Goal: Task Accomplishment & Management: Manage account settings

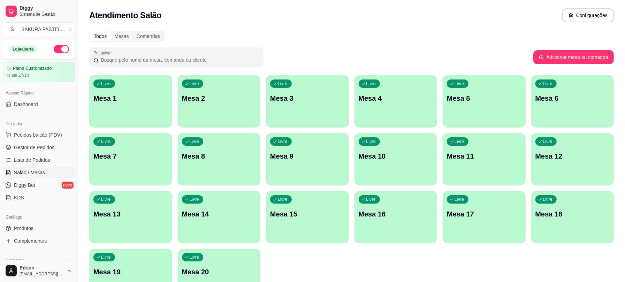
click at [137, 114] on div "Livre Mesa 1" at bounding box center [130, 97] width 83 height 44
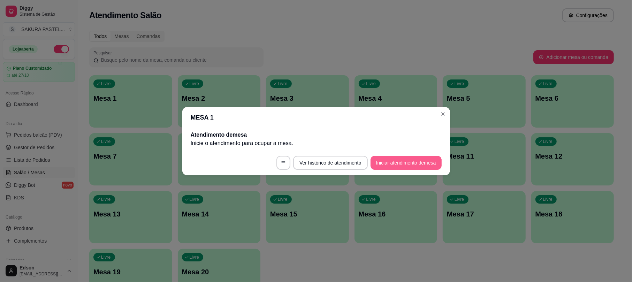
click at [398, 164] on button "Iniciar atendimento de mesa" at bounding box center [406, 163] width 71 height 14
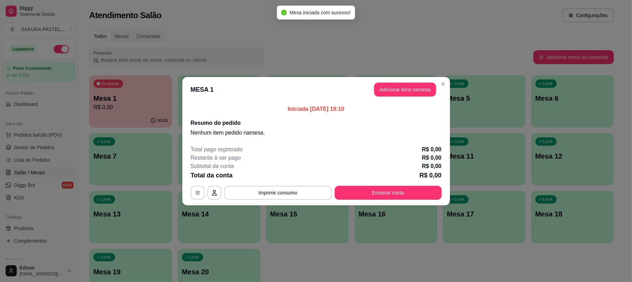
click at [405, 93] on button "Adicionar itens na mesa" at bounding box center [405, 90] width 62 height 14
click at [182, 44] on div "Pasteis Tradicionais Pasteis Especiais Doces Pastéis da Semana Combos Yakisoba …" at bounding box center [243, 35] width 460 height 54
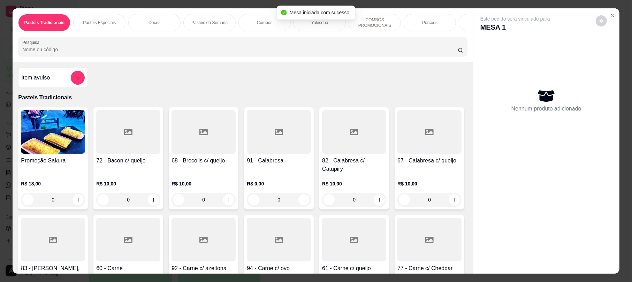
click at [194, 53] on input "Pesquisa" at bounding box center [240, 49] width 436 height 7
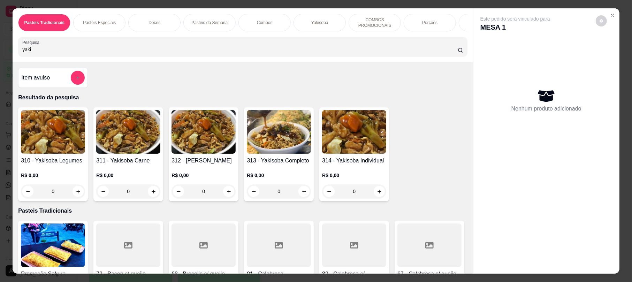
type input "yaki"
click at [267, 140] on img at bounding box center [279, 132] width 64 height 44
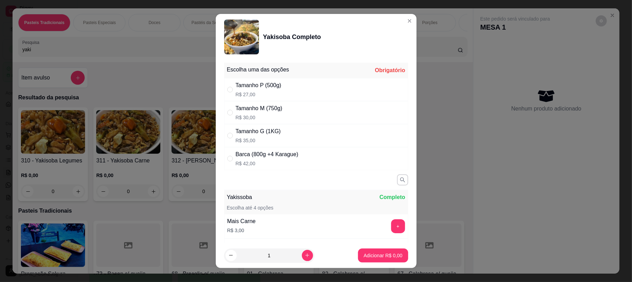
click at [275, 86] on div "Tamanho P (500g)" at bounding box center [259, 85] width 46 height 8
radio input "true"
click at [376, 256] on p "Adicionar R$ 27,00" at bounding box center [381, 255] width 41 height 7
type input "1"
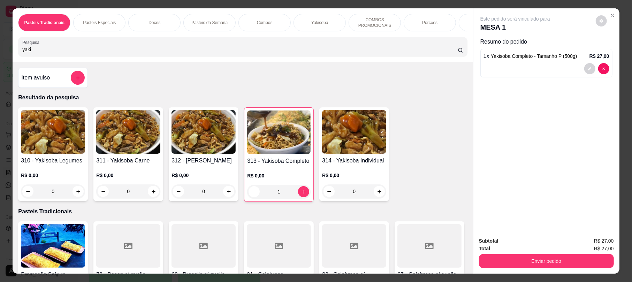
click at [168, 53] on input "yaki" at bounding box center [240, 49] width 436 height 7
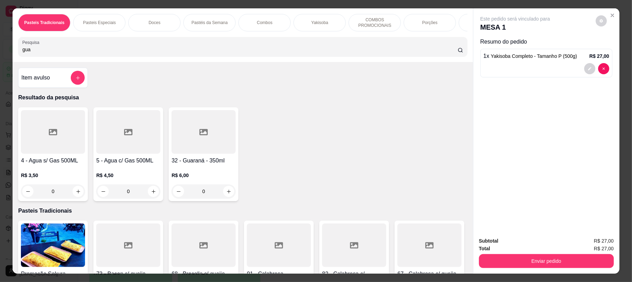
type input "gua"
click at [129, 137] on div at bounding box center [128, 132] width 64 height 44
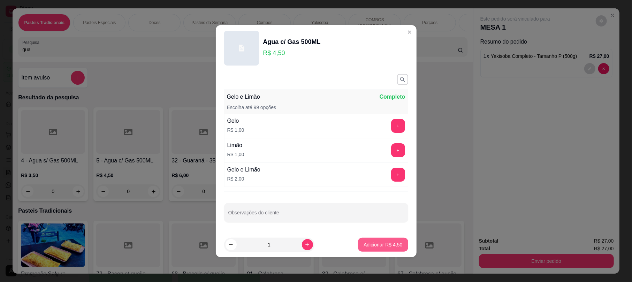
click at [387, 244] on p "Adicionar R$ 4,50" at bounding box center [383, 244] width 39 height 7
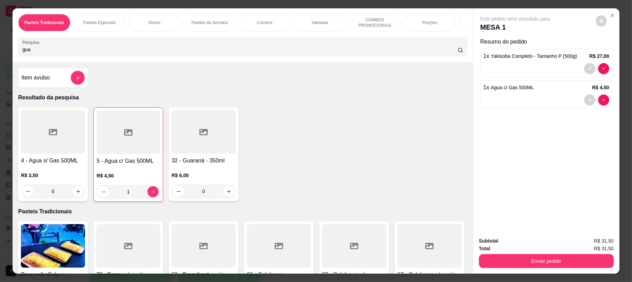
type input "1"
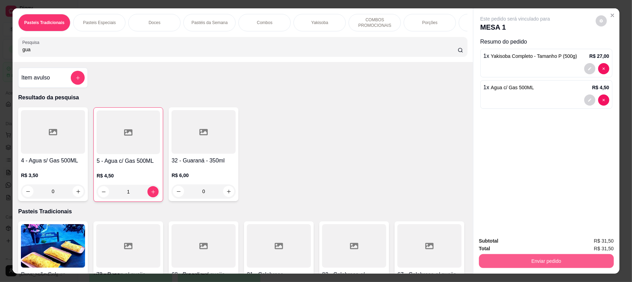
click at [557, 263] on button "Enviar pedido" at bounding box center [546, 261] width 135 height 14
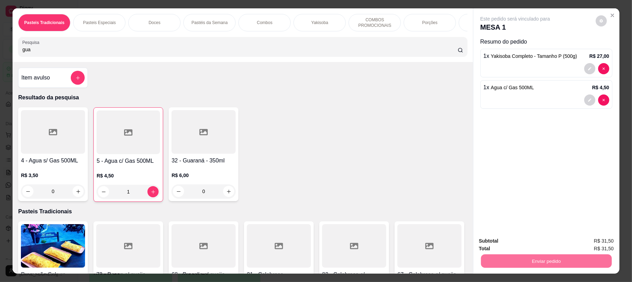
click at [545, 247] on button "Registrar cliente" at bounding box center [548, 243] width 46 height 13
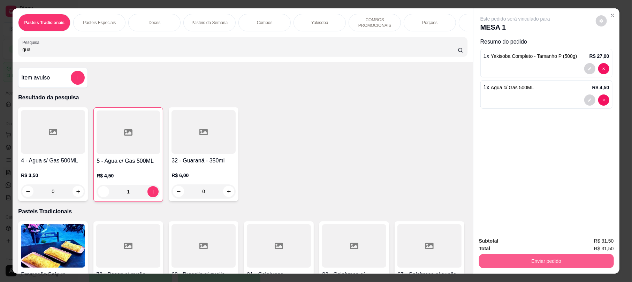
click at [556, 262] on button "Enviar pedido" at bounding box center [546, 261] width 135 height 14
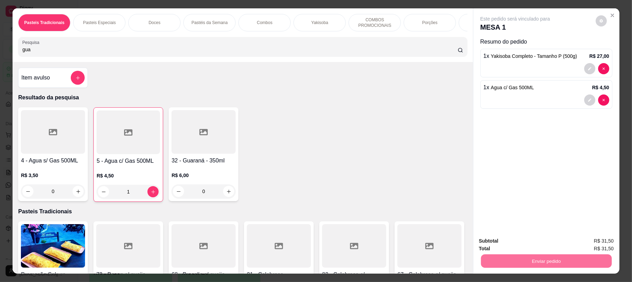
click at [599, 250] on button "Enviar pedido" at bounding box center [595, 243] width 38 height 13
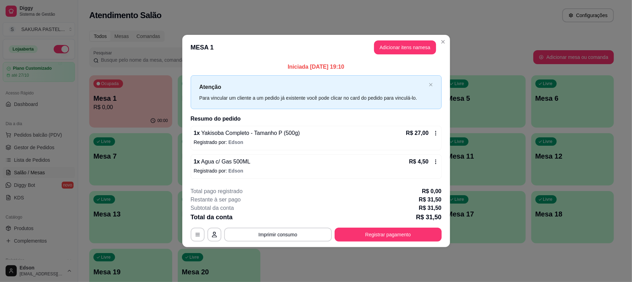
click at [387, 227] on div "**********" at bounding box center [316, 214] width 251 height 54
click at [388, 232] on button "Registrar pagamento" at bounding box center [388, 235] width 107 height 14
click at [422, 53] on button "Adicionar itens na mesa" at bounding box center [405, 47] width 62 height 14
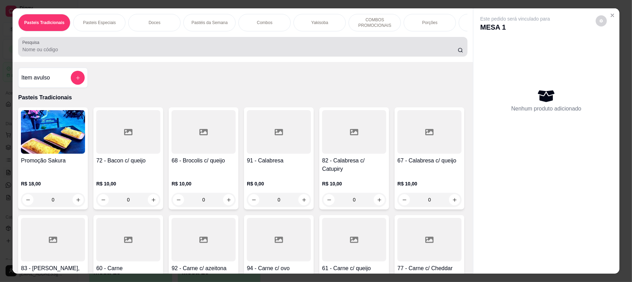
click at [415, 47] on div at bounding box center [242, 47] width 441 height 14
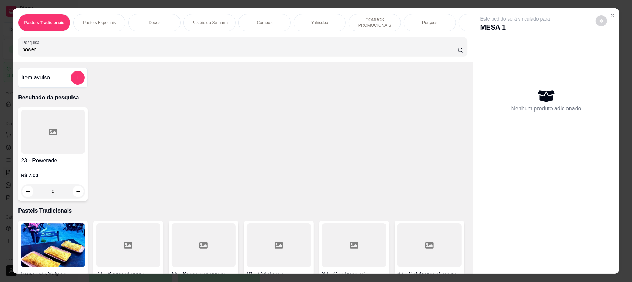
type input "power"
click at [55, 154] on div at bounding box center [53, 132] width 64 height 44
click at [57, 154] on div at bounding box center [53, 132] width 64 height 44
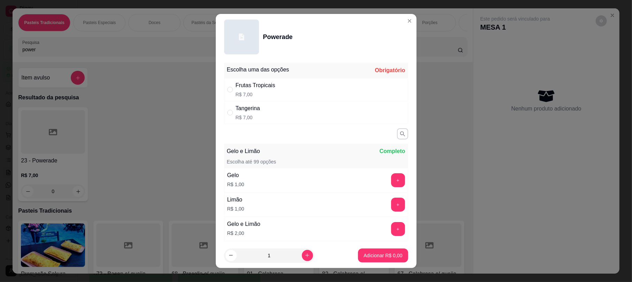
click at [310, 99] on div "Frutas Tropicais R$ 7,00" at bounding box center [316, 89] width 184 height 23
radio input "true"
click at [378, 256] on p "Adicionar R$ 7,00" at bounding box center [383, 255] width 39 height 7
type input "1"
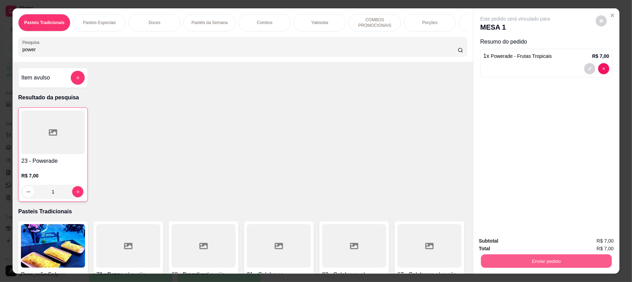
click at [509, 257] on button "Enviar pedido" at bounding box center [546, 261] width 131 height 14
click at [597, 242] on button "Enviar pedido" at bounding box center [594, 243] width 39 height 13
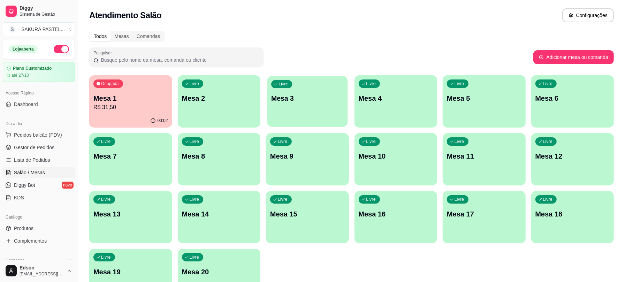
click at [311, 107] on div "Livre Mesa 3" at bounding box center [307, 97] width 80 height 43
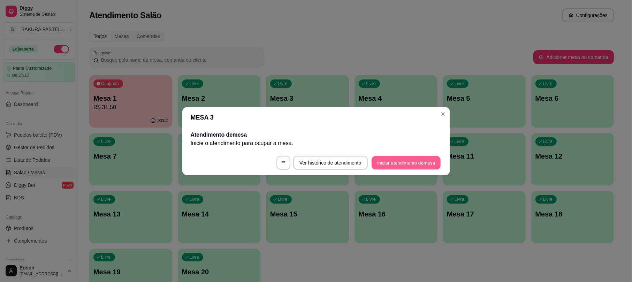
click at [409, 159] on button "Iniciar atendimento de mesa" at bounding box center [406, 163] width 69 height 14
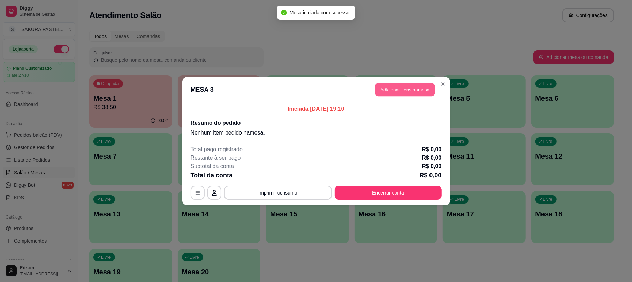
click at [411, 86] on button "Adicionar itens na mesa" at bounding box center [405, 90] width 60 height 14
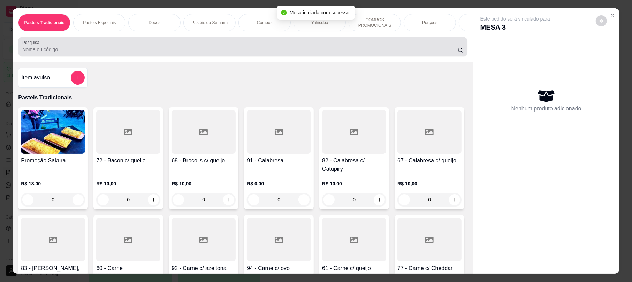
click at [206, 53] on input "Pesquisa" at bounding box center [240, 49] width 436 height 7
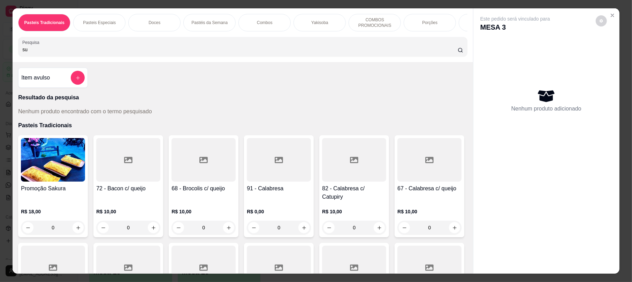
type input "s"
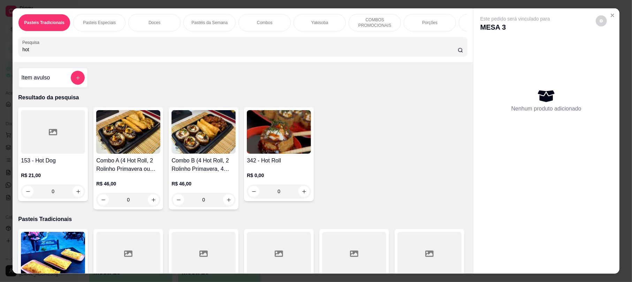
type input "hot"
click at [265, 165] on h4 "342 - Hot Roll" at bounding box center [279, 161] width 64 height 8
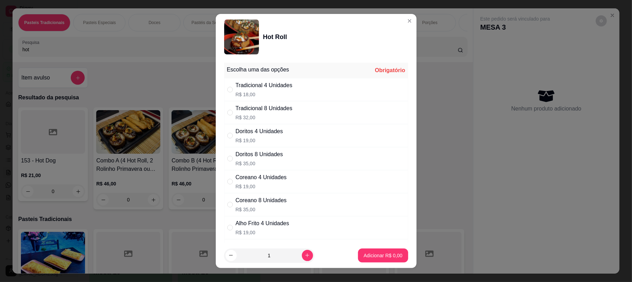
click at [281, 106] on div "Tradicional 8 Unidades" at bounding box center [264, 108] width 57 height 8
radio input "true"
click at [377, 252] on p "Adicionar R$ 32,00" at bounding box center [381, 255] width 41 height 7
type input "1"
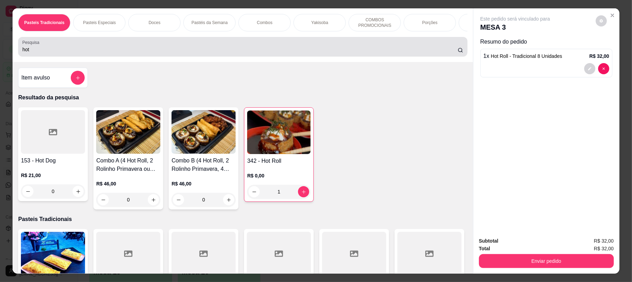
click at [330, 51] on div "hot" at bounding box center [242, 47] width 441 height 14
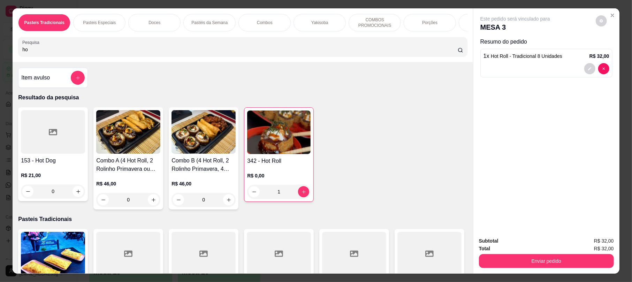
type input "h"
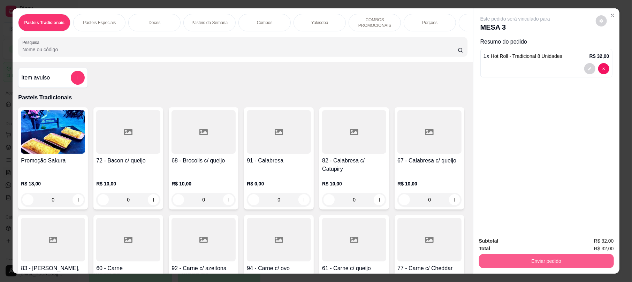
click at [517, 265] on button "Enviar pedido" at bounding box center [546, 261] width 135 height 14
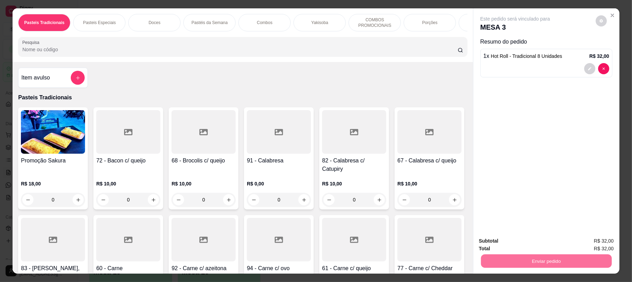
click at [600, 242] on button "Enviar pedido" at bounding box center [594, 243] width 39 height 13
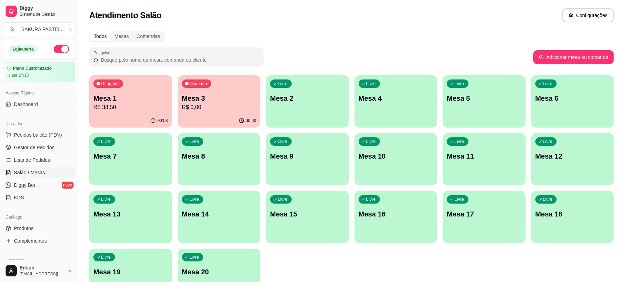
click at [154, 107] on p "R$ 38,50" at bounding box center [130, 107] width 75 height 8
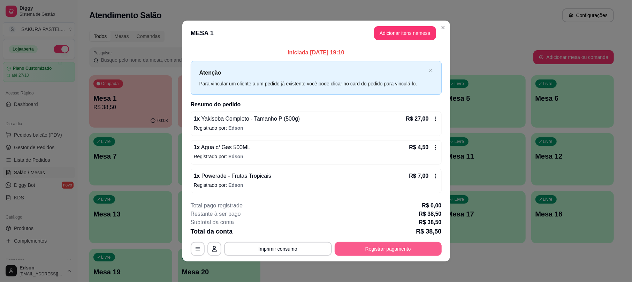
click at [350, 245] on button "Registrar pagamento" at bounding box center [388, 249] width 107 height 14
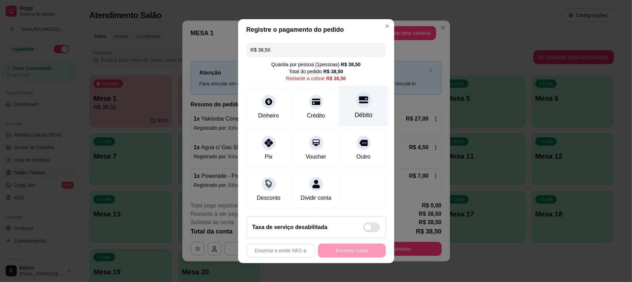
click at [359, 98] on icon at bounding box center [363, 99] width 9 height 7
type input "R$ 0,00"
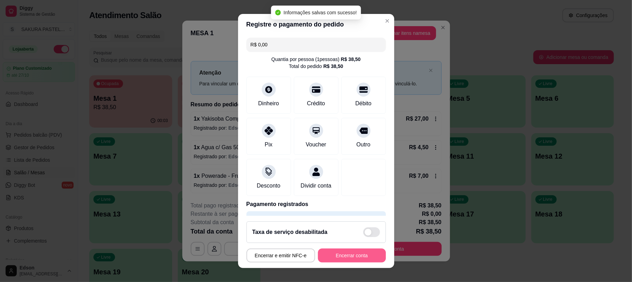
click at [349, 255] on button "Encerrar conta" at bounding box center [352, 256] width 68 height 14
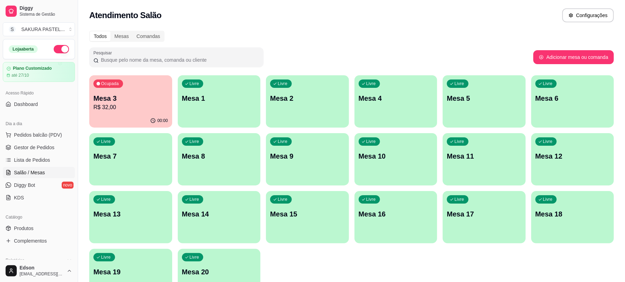
click at [214, 84] on div "Livre Mesa 1" at bounding box center [219, 97] width 83 height 44
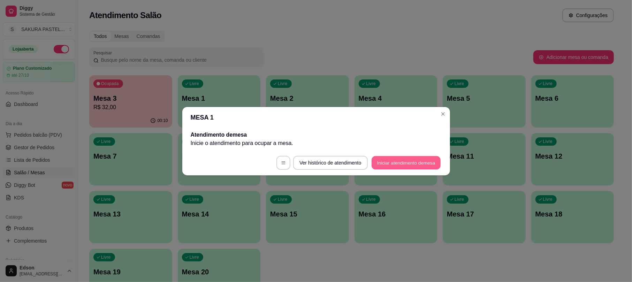
click at [408, 166] on button "Iniciar atendimento de mesa" at bounding box center [406, 163] width 69 height 14
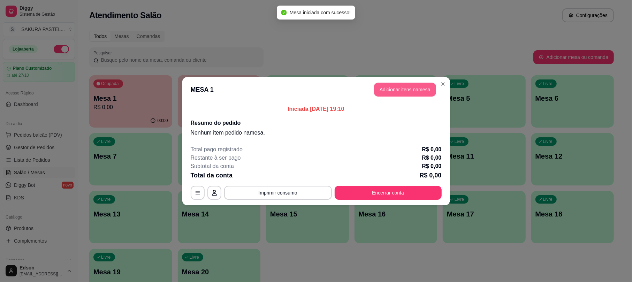
click at [405, 84] on button "Adicionar itens na mesa" at bounding box center [405, 90] width 62 height 14
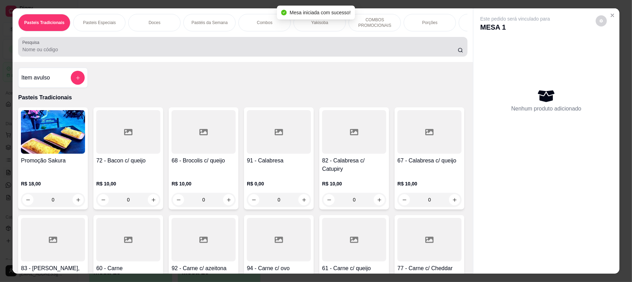
click at [172, 53] on input "Pesquisa" at bounding box center [240, 49] width 436 height 7
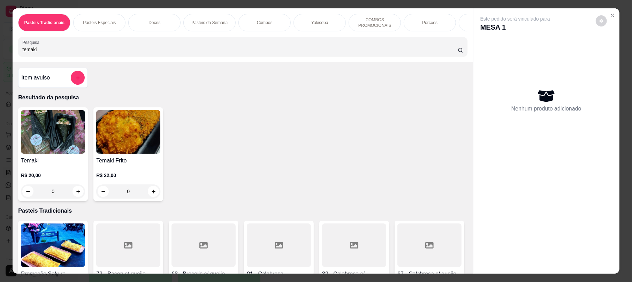
type input "temaki"
click at [64, 151] on img at bounding box center [53, 132] width 64 height 44
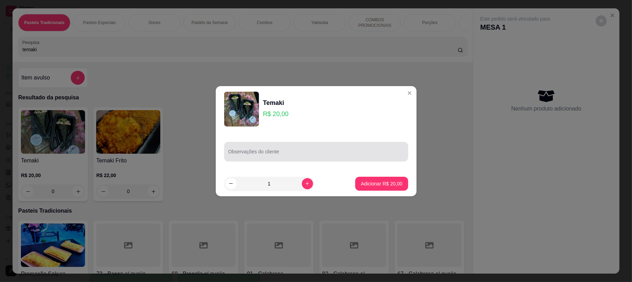
click at [281, 158] on div at bounding box center [316, 152] width 176 height 14
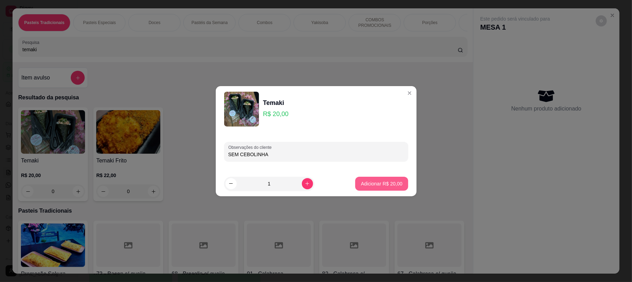
type input "SEM CEBOLINHA"
click at [376, 177] on button "Adicionar R$ 20,00" at bounding box center [381, 184] width 53 height 14
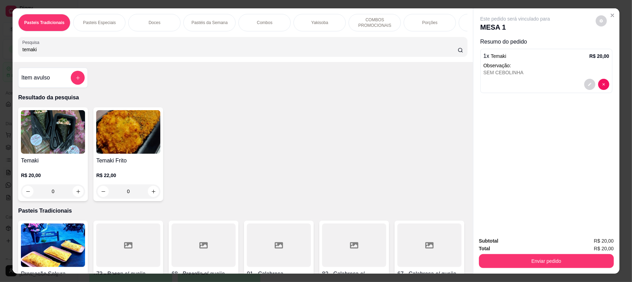
click at [37, 53] on input "temaki" at bounding box center [240, 49] width 436 height 7
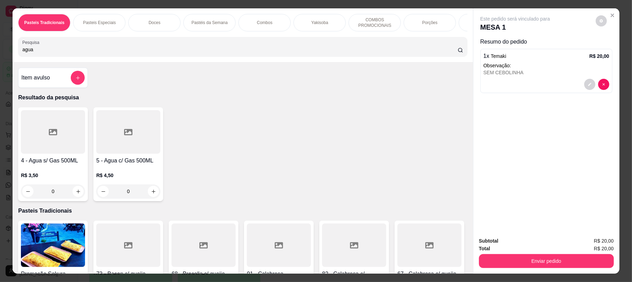
type input "agua"
click at [56, 152] on div at bounding box center [53, 132] width 64 height 44
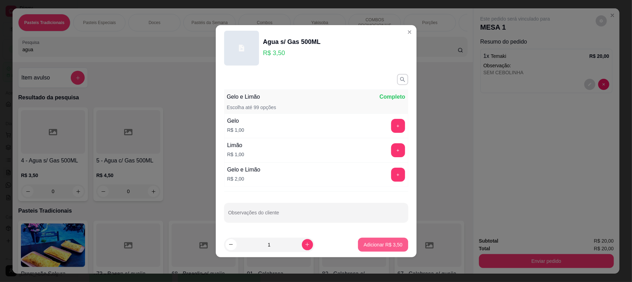
click at [384, 244] on p "Adicionar R$ 3,50" at bounding box center [383, 244] width 39 height 7
type input "1"
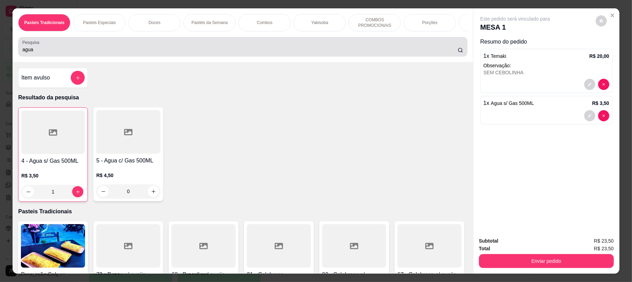
click at [34, 56] on div "Pesquisa agua" at bounding box center [242, 47] width 449 height 20
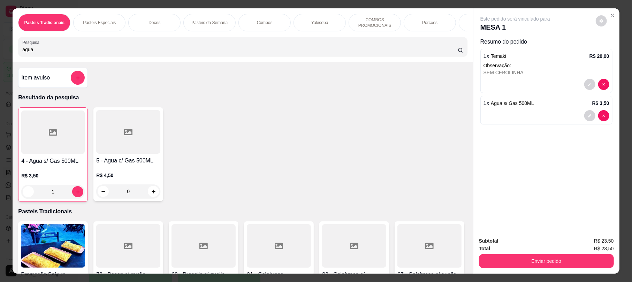
click at [44, 53] on input "agua" at bounding box center [240, 49] width 436 height 7
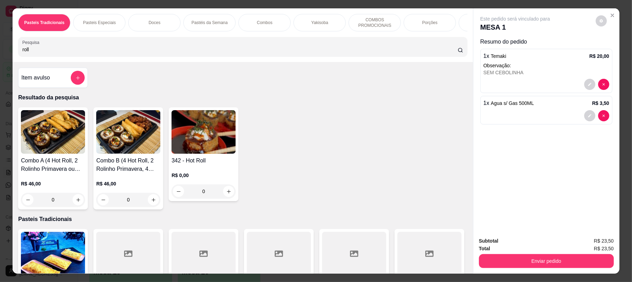
type input "roll"
click at [206, 165] on h4 "342 - Hot Roll" at bounding box center [204, 161] width 64 height 8
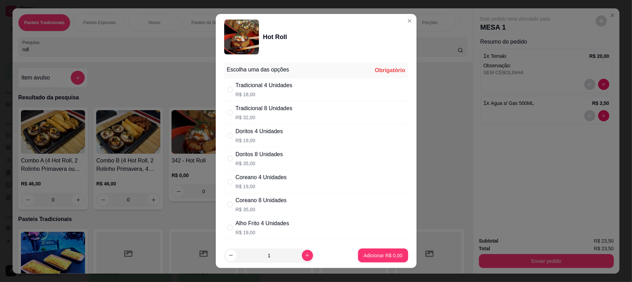
click at [282, 84] on div "Tradicional 4 Unidades" at bounding box center [264, 85] width 57 height 8
radio input "true"
click at [371, 257] on p "Adicionar R$ 18,00" at bounding box center [381, 255] width 41 height 7
type input "1"
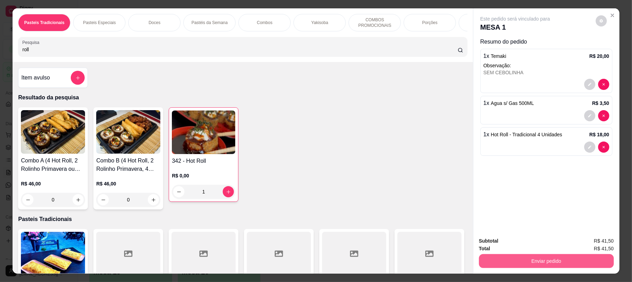
click at [548, 257] on button "Enviar pedido" at bounding box center [546, 261] width 135 height 14
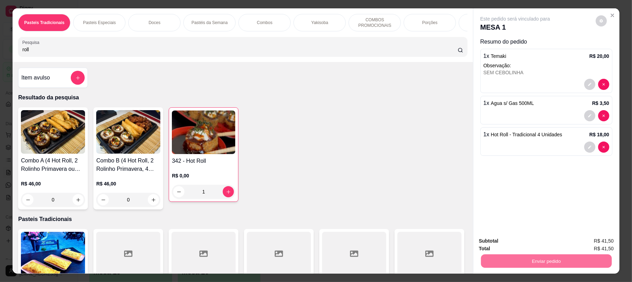
click at [598, 241] on button "Enviar pedido" at bounding box center [595, 243] width 38 height 13
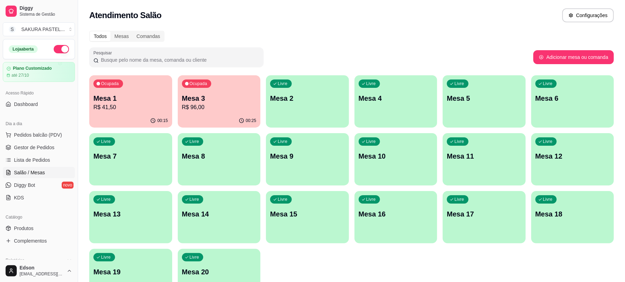
click at [220, 108] on p "R$ 96,00" at bounding box center [219, 107] width 75 height 8
click at [195, 98] on p "Mesa 3" at bounding box center [219, 98] width 75 height 10
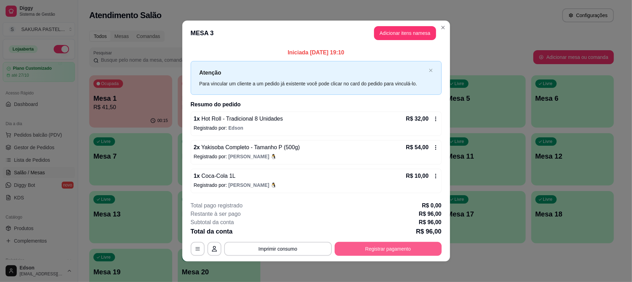
click at [377, 245] on button "Registrar pagamento" at bounding box center [388, 249] width 107 height 14
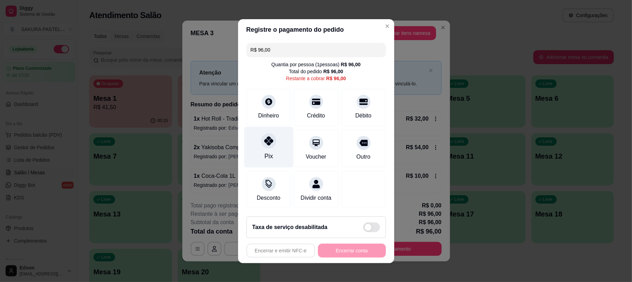
click at [267, 136] on icon at bounding box center [268, 140] width 9 height 9
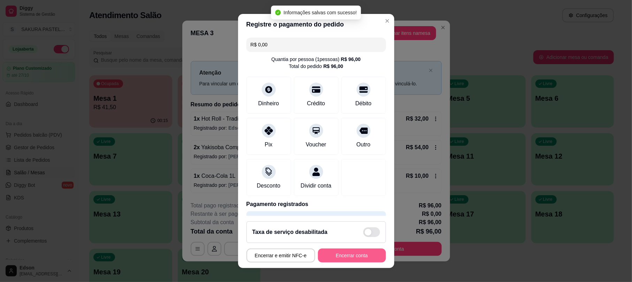
type input "R$ 0,00"
click at [361, 260] on button "Encerrar conta" at bounding box center [352, 256] width 66 height 14
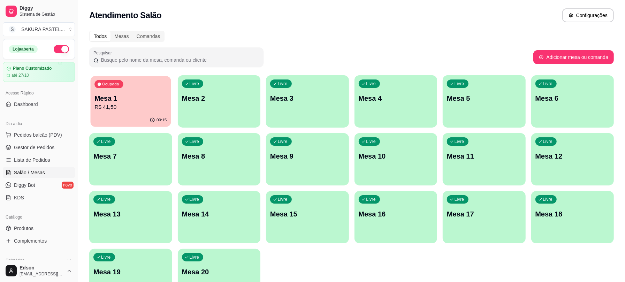
click at [111, 110] on p "R$ 41,50" at bounding box center [130, 107] width 72 height 8
click at [150, 105] on p "R$ 41,50" at bounding box center [130, 107] width 72 height 8
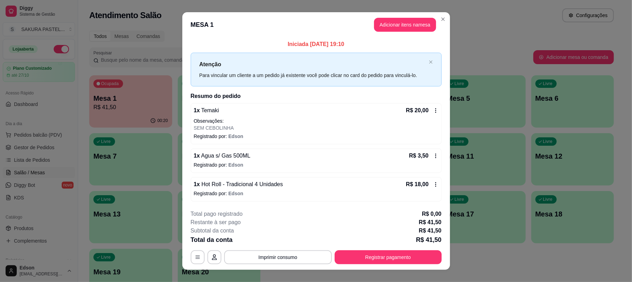
scroll to position [10, 0]
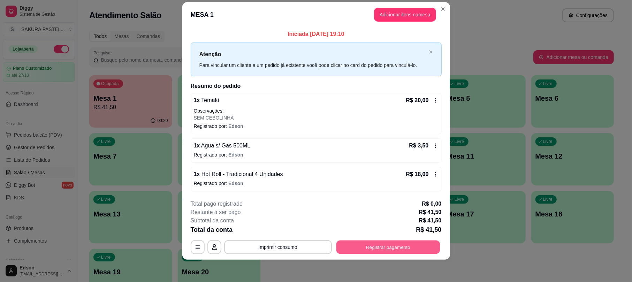
click at [387, 248] on button "Registrar pagamento" at bounding box center [388, 248] width 104 height 14
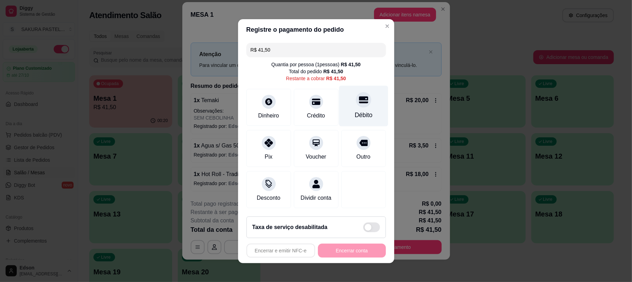
click at [356, 100] on div at bounding box center [363, 99] width 15 height 15
type input "R$ 0,00"
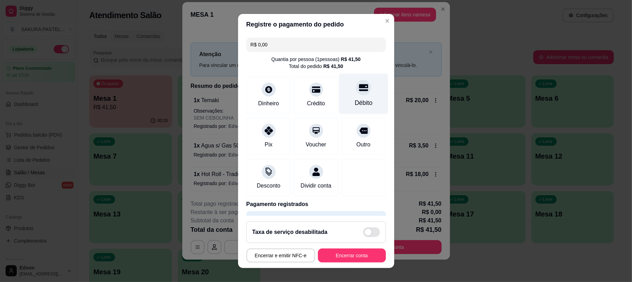
click at [359, 92] on icon at bounding box center [363, 87] width 9 height 9
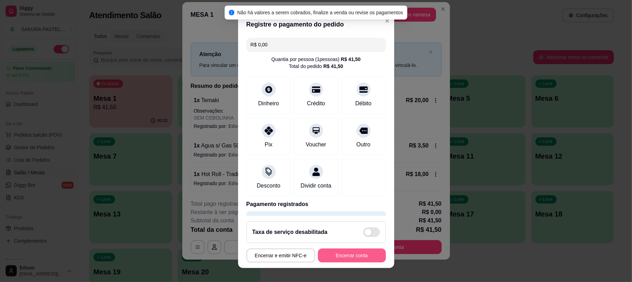
click at [349, 256] on button "Encerrar conta" at bounding box center [352, 256] width 68 height 14
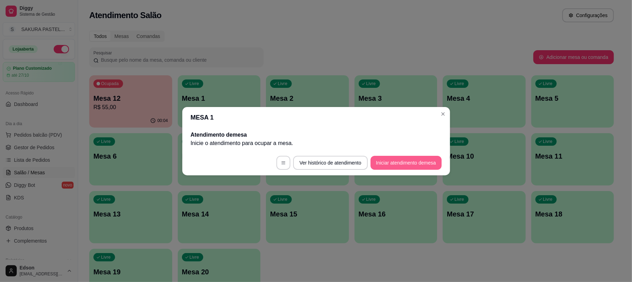
click at [408, 160] on button "Iniciar atendimento de mesa" at bounding box center [406, 163] width 71 height 14
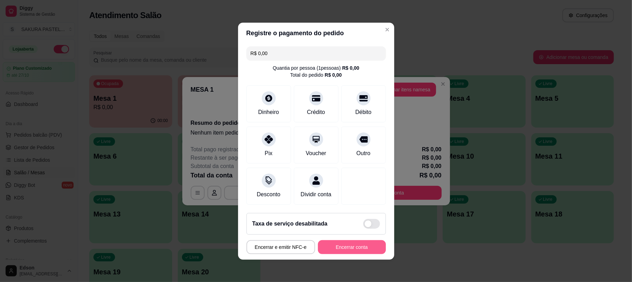
click at [342, 249] on button "Encerrar conta" at bounding box center [352, 247] width 68 height 14
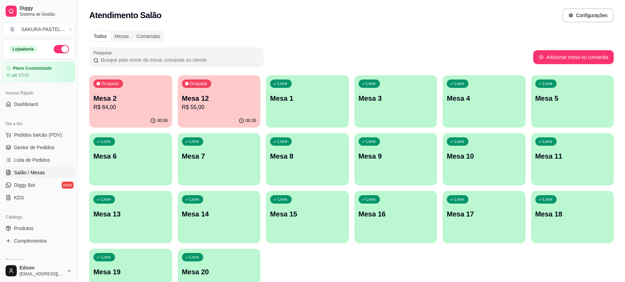
click at [53, 128] on div "Dia a dia" at bounding box center [39, 123] width 72 height 11
click at [51, 131] on button "Pedidos balcão (PDV)" at bounding box center [39, 134] width 72 height 11
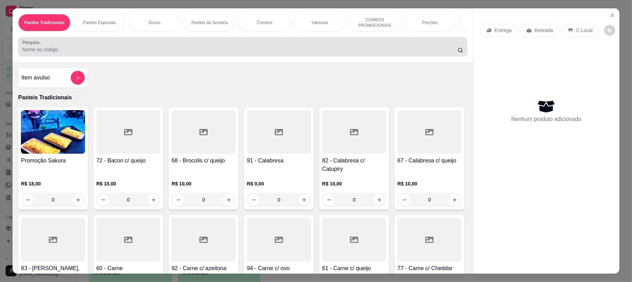
click at [99, 52] on div at bounding box center [242, 47] width 441 height 14
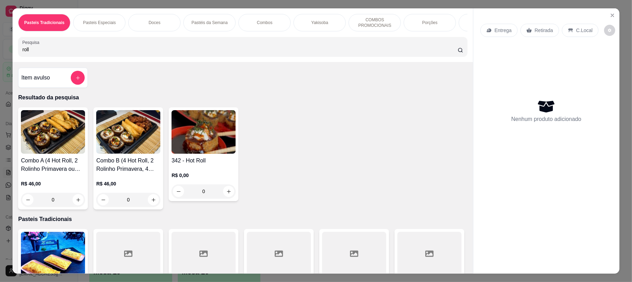
type input "roll"
click at [190, 154] on img at bounding box center [204, 132] width 64 height 44
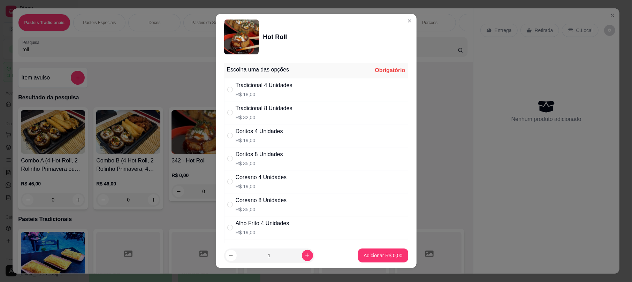
click at [317, 103] on div "Tradicional 8 Unidades R$ 32,00" at bounding box center [316, 112] width 184 height 23
radio input "true"
click at [372, 255] on p "Adicionar R$ 32,00" at bounding box center [381, 255] width 41 height 7
type input "1"
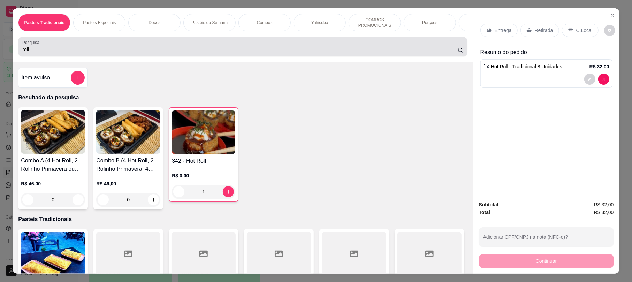
click at [43, 53] on input "roll" at bounding box center [240, 49] width 436 height 7
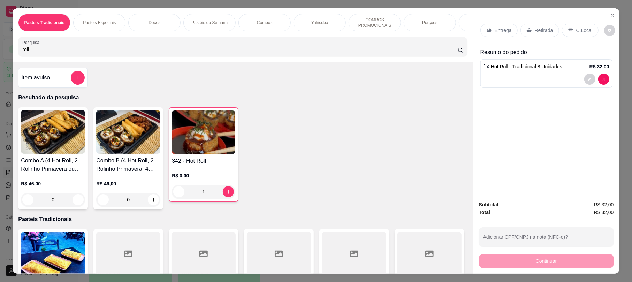
click at [43, 53] on input "roll" at bounding box center [240, 49] width 436 height 7
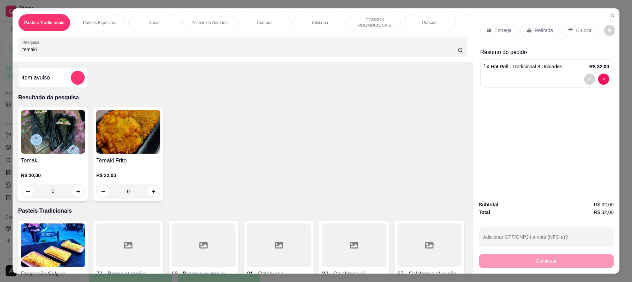
type input "temaki"
click at [60, 193] on input "0" at bounding box center [52, 191] width 39 height 14
click at [35, 134] on img at bounding box center [53, 132] width 64 height 44
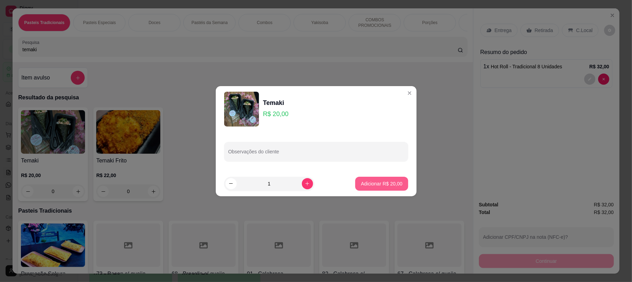
click at [383, 182] on p "Adicionar R$ 20,00" at bounding box center [381, 183] width 41 height 7
type input "1"
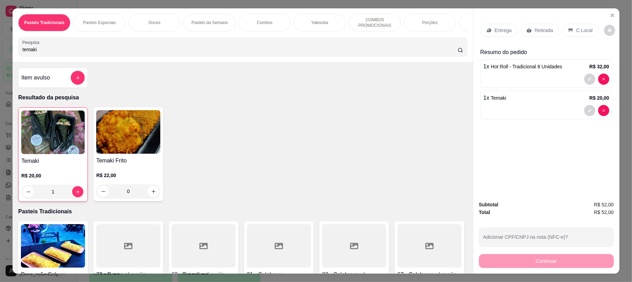
click at [144, 142] on img at bounding box center [128, 132] width 64 height 44
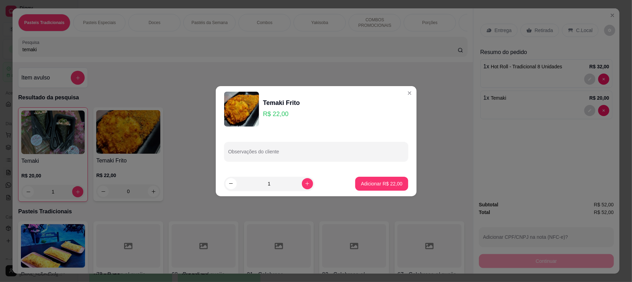
click at [362, 180] on p "Adicionar R$ 22,00" at bounding box center [381, 183] width 41 height 7
type input "1"
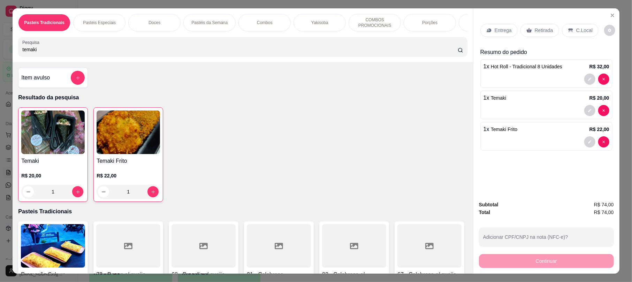
click at [68, 53] on input "temaki" at bounding box center [240, 49] width 436 height 7
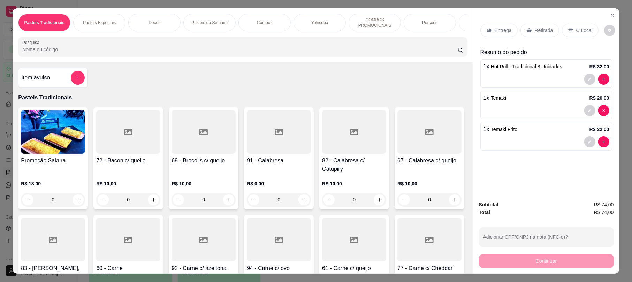
click at [521, 30] on div "Retirada" at bounding box center [540, 30] width 39 height 13
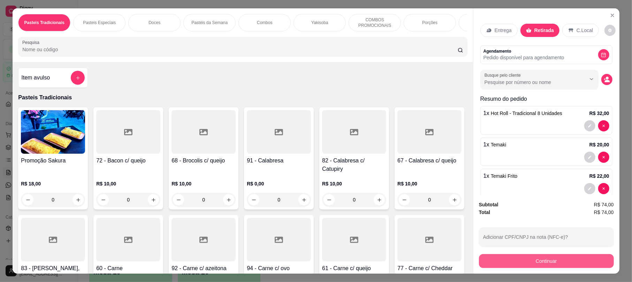
click at [535, 261] on button "Continuar" at bounding box center [546, 261] width 135 height 14
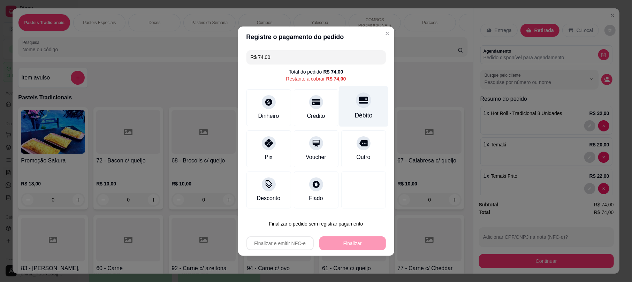
click at [351, 106] on div "Débito" at bounding box center [363, 106] width 49 height 41
type input "R$ 0,00"
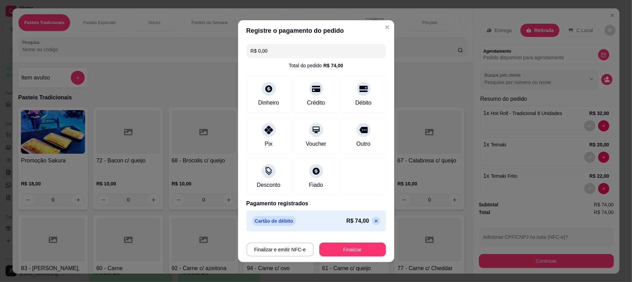
click at [348, 246] on button "Finalizar" at bounding box center [352, 250] width 67 height 14
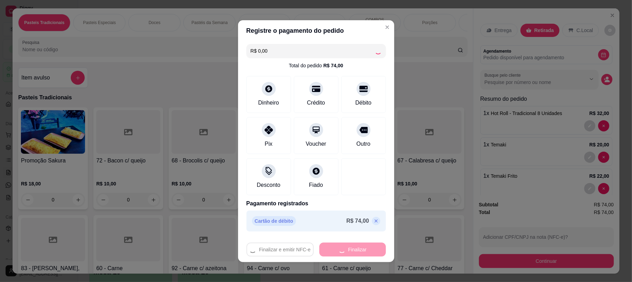
type input "0"
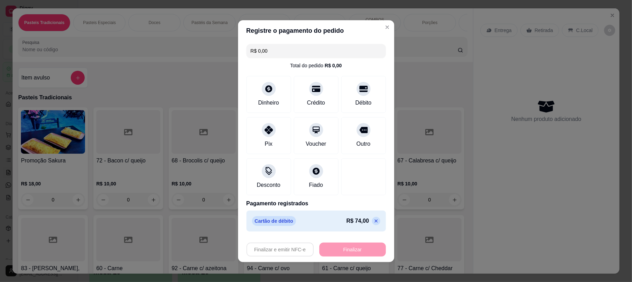
type input "-R$ 74,00"
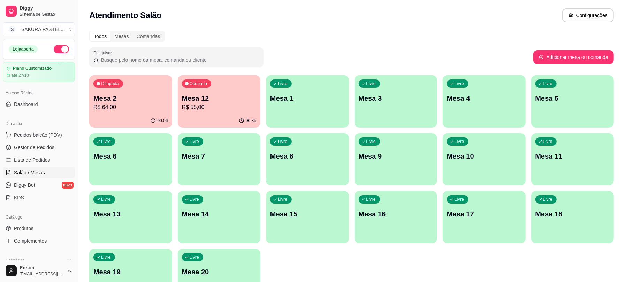
click at [218, 90] on div "Ocupada Mesa 12 R$ 55,00" at bounding box center [219, 94] width 83 height 39
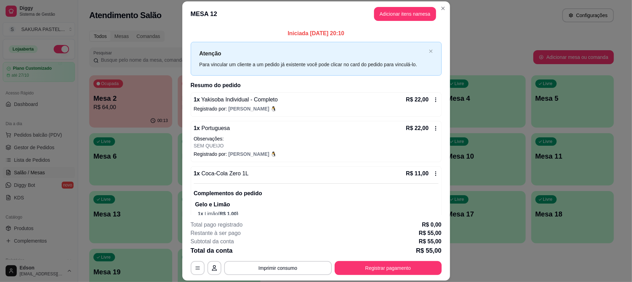
scroll to position [18, 0]
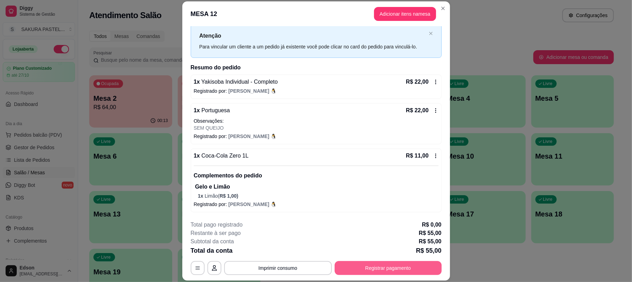
click at [403, 264] on button "Registrar pagamento" at bounding box center [388, 268] width 107 height 14
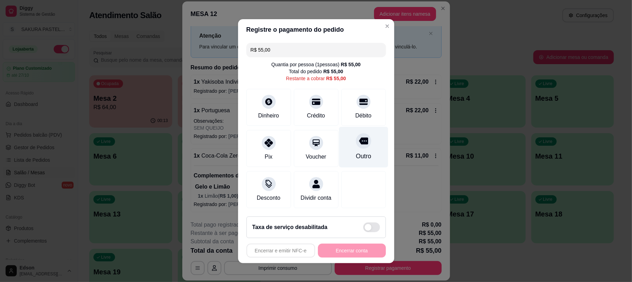
click at [355, 112] on div "Débito" at bounding box center [363, 116] width 16 height 8
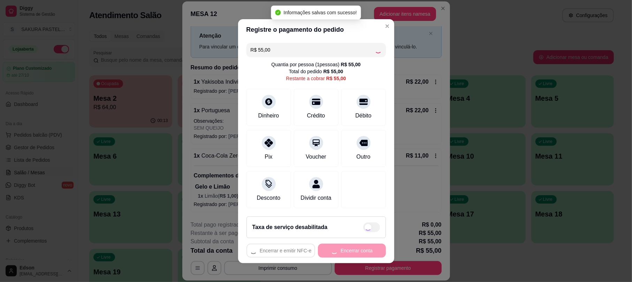
type input "R$ 0,00"
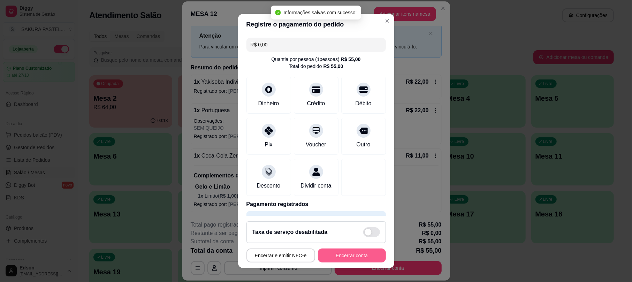
click at [353, 259] on button "Encerrar conta" at bounding box center [352, 256] width 68 height 14
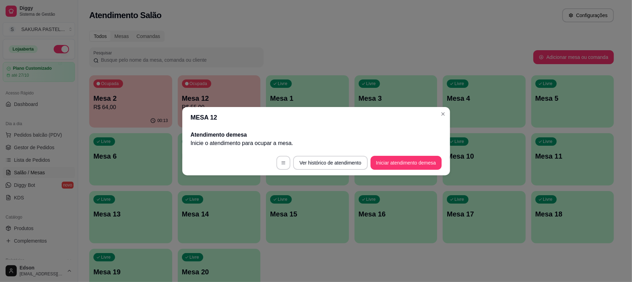
scroll to position [0, 0]
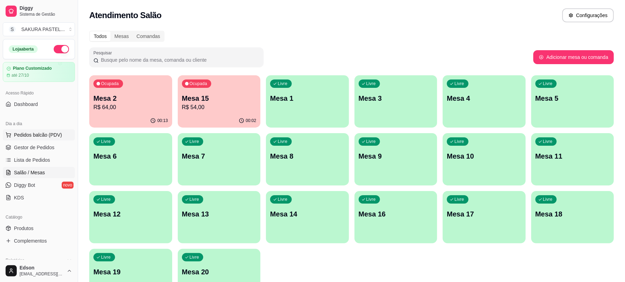
click at [24, 137] on span "Pedidos balcão (PDV)" at bounding box center [38, 134] width 48 height 7
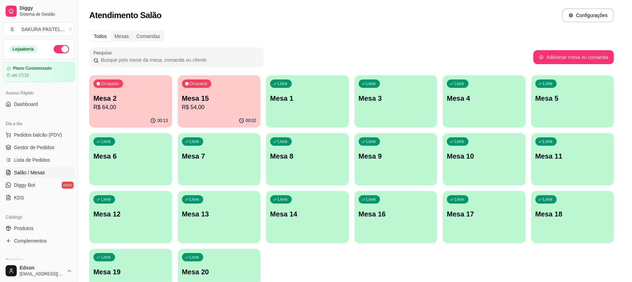
click at [118, 54] on div at bounding box center [242, 47] width 441 height 14
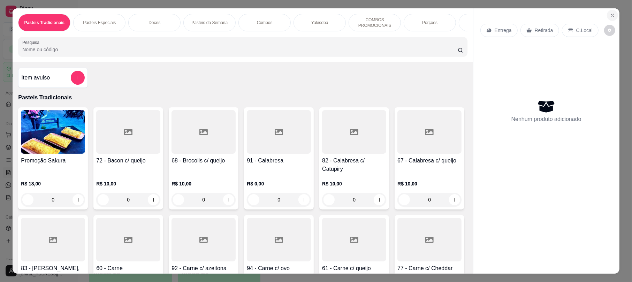
click at [607, 10] on button "Close" at bounding box center [612, 15] width 11 height 11
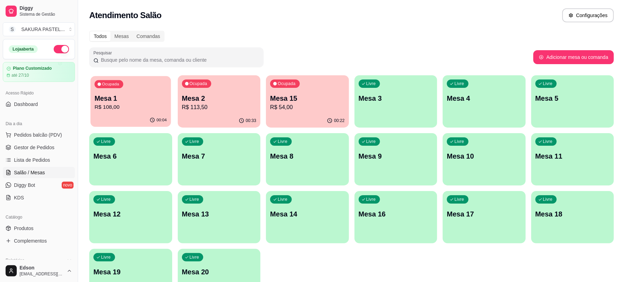
click at [161, 102] on p "Mesa 1" at bounding box center [130, 98] width 72 height 9
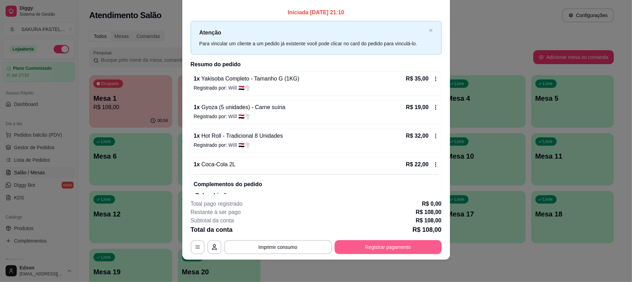
click at [385, 253] on button "Registrar pagamento" at bounding box center [388, 247] width 107 height 14
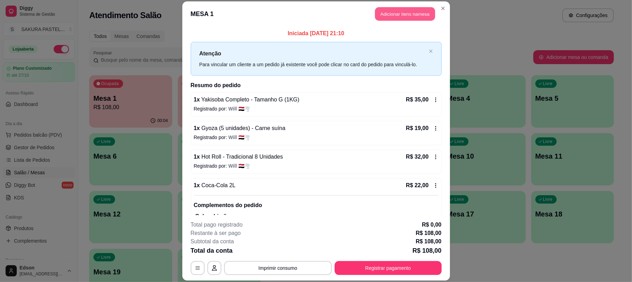
click at [407, 14] on button "Adicionar itens na mesa" at bounding box center [405, 14] width 60 height 14
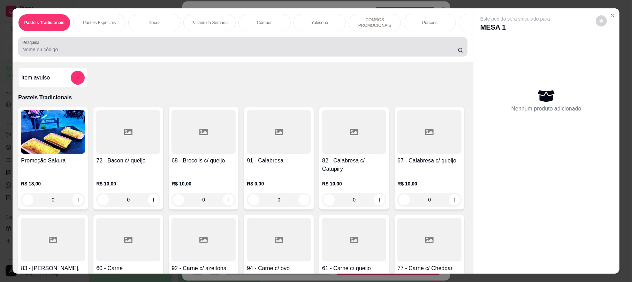
click at [224, 47] on div at bounding box center [242, 47] width 441 height 14
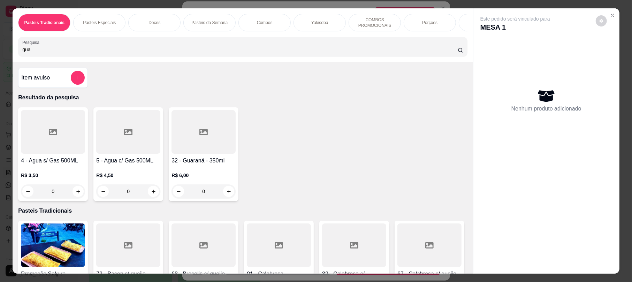
type input "gua"
click at [71, 149] on div at bounding box center [53, 132] width 64 height 44
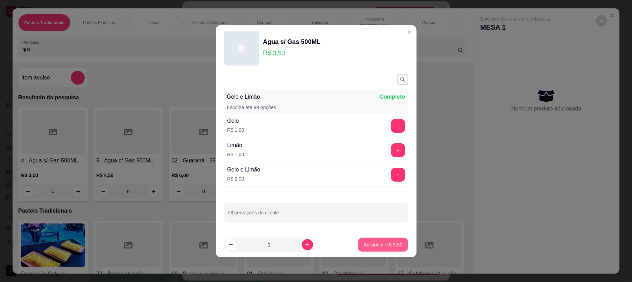
click at [388, 243] on p "Adicionar R$ 3,50" at bounding box center [383, 244] width 39 height 7
type input "1"
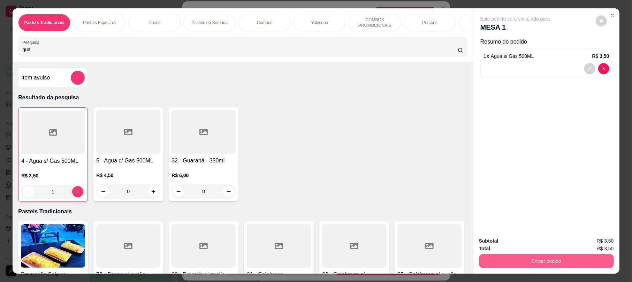
click at [538, 257] on button "Enviar pedido" at bounding box center [546, 261] width 135 height 14
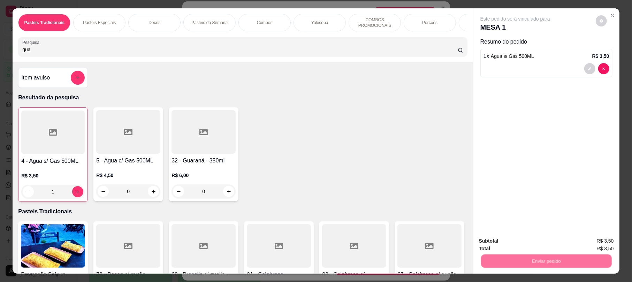
click at [531, 248] on button "Registrar cliente" at bounding box center [548, 243] width 46 height 13
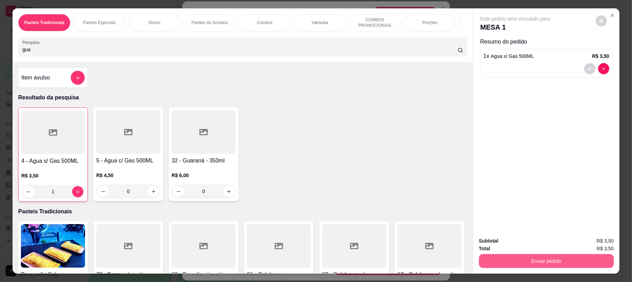
click at [533, 255] on button "Enviar pedido" at bounding box center [546, 261] width 135 height 14
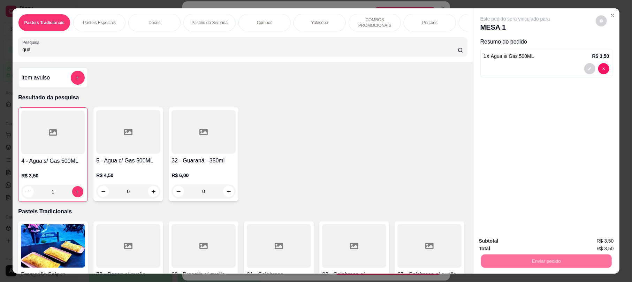
click at [611, 242] on button "Enviar pedido" at bounding box center [594, 243] width 39 height 13
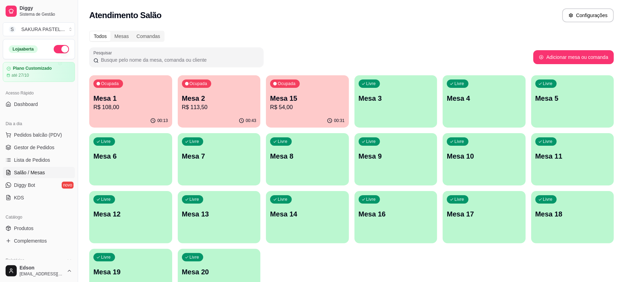
click at [213, 95] on p "Mesa 2" at bounding box center [219, 98] width 75 height 10
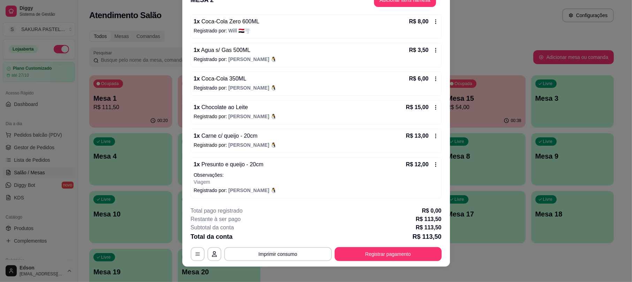
scroll to position [21, 0]
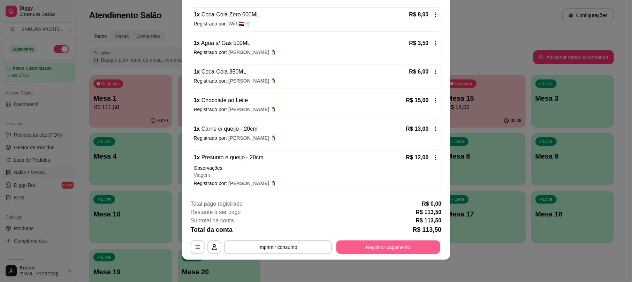
click at [368, 246] on button "Registrar pagamento" at bounding box center [388, 248] width 104 height 14
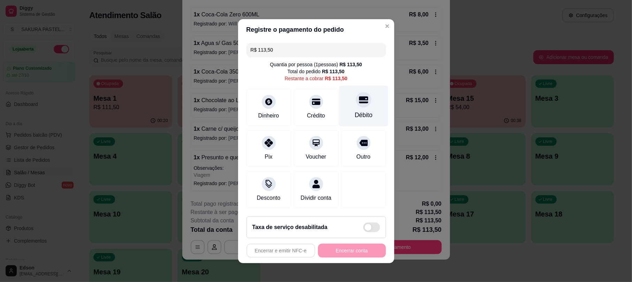
click at [367, 104] on div "Débito" at bounding box center [363, 105] width 49 height 41
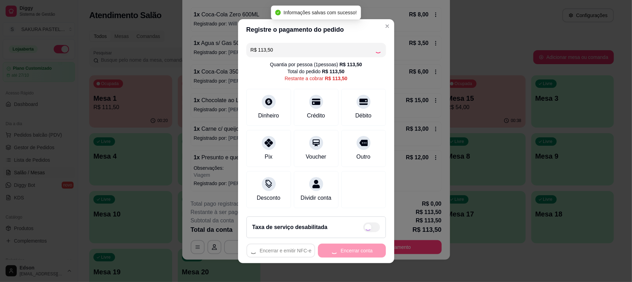
type input "R$ 0,00"
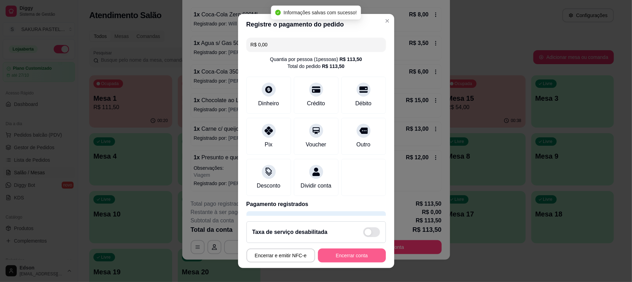
click at [356, 257] on button "Encerrar conta" at bounding box center [352, 256] width 68 height 14
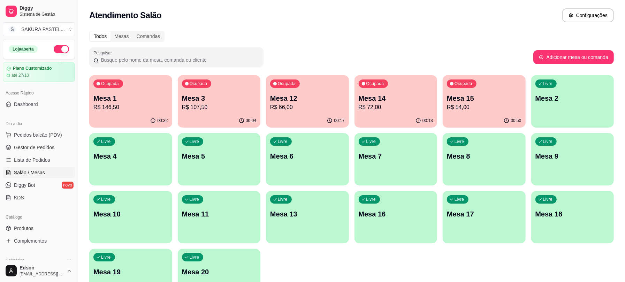
click at [125, 88] on div "Ocupada Mesa 1 R$ 146,50" at bounding box center [130, 94] width 83 height 39
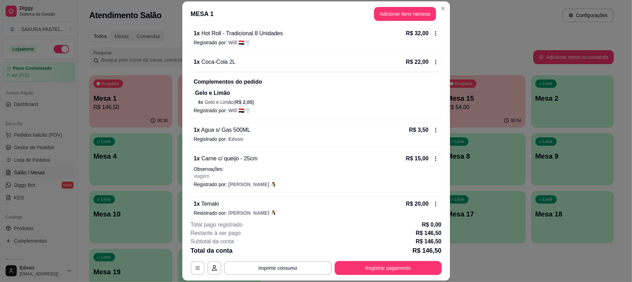
scroll to position [134, 0]
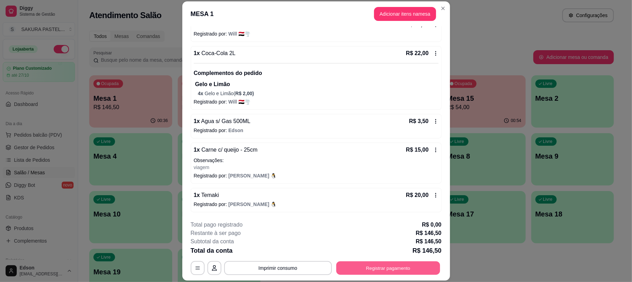
click at [384, 269] on button "Registrar pagamento" at bounding box center [388, 269] width 104 height 14
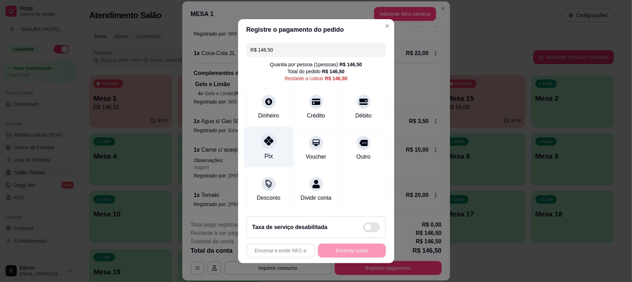
click at [275, 141] on div "Pix" at bounding box center [268, 147] width 49 height 41
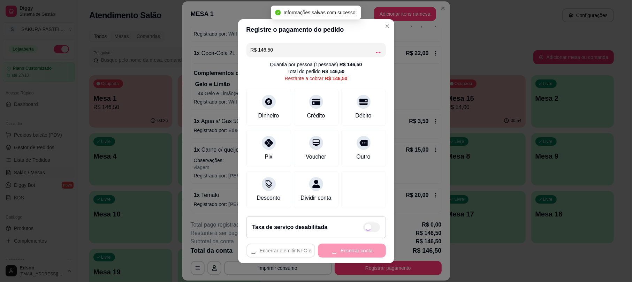
type input "R$ 0,00"
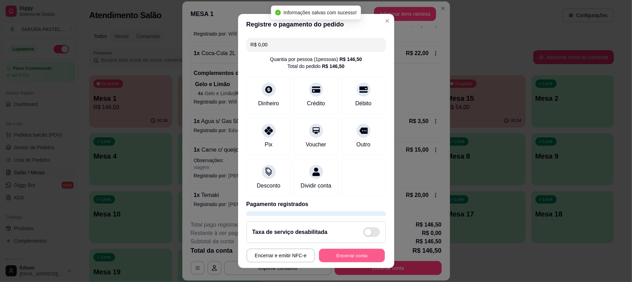
click at [363, 258] on button "Encerrar conta" at bounding box center [352, 256] width 66 height 14
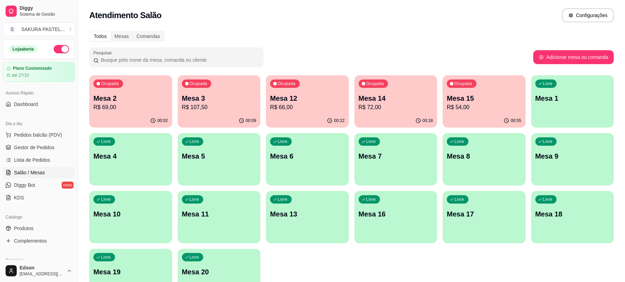
click at [474, 113] on div "Ocupada Mesa 15 R$ 54,00" at bounding box center [484, 94] width 83 height 39
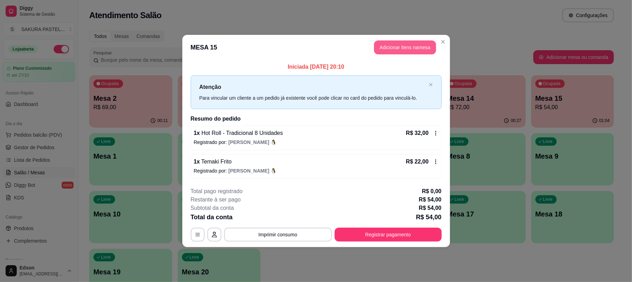
click at [400, 46] on button "Adicionar itens na mesa" at bounding box center [405, 47] width 62 height 14
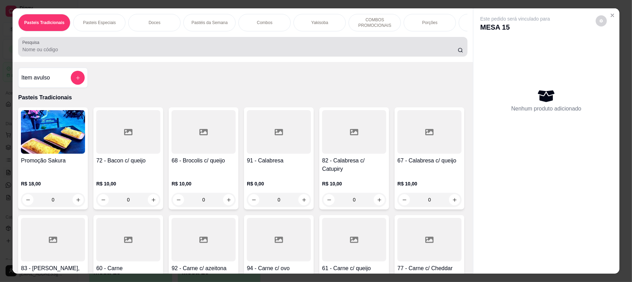
click at [270, 53] on input "Pesquisa" at bounding box center [240, 49] width 436 height 7
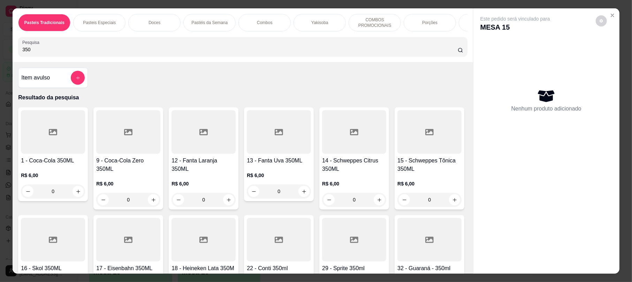
type input "350"
click at [51, 172] on div "R$ 6,00 0" at bounding box center [53, 181] width 64 height 33
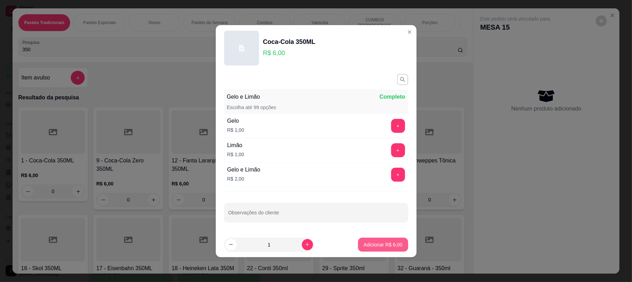
click at [379, 247] on p "Adicionar R$ 6,00" at bounding box center [383, 244] width 39 height 7
type input "1"
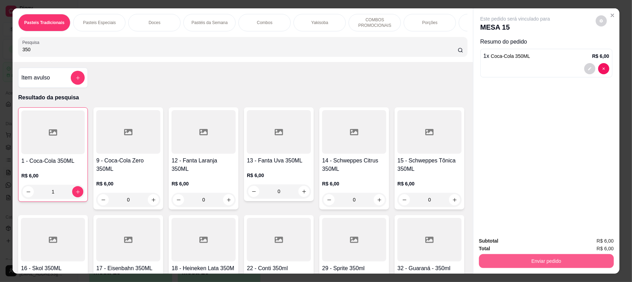
click at [553, 258] on button "Enviar pedido" at bounding box center [546, 261] width 135 height 14
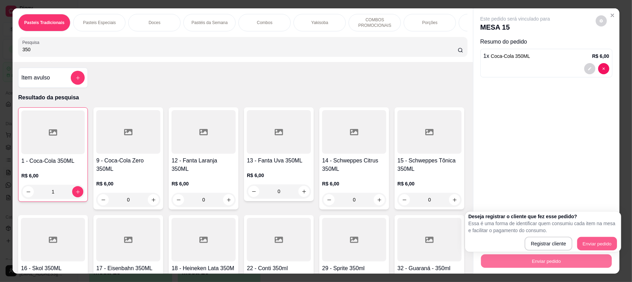
click at [588, 237] on div "Registrar cliente Enviar pedido" at bounding box center [543, 244] width 149 height 14
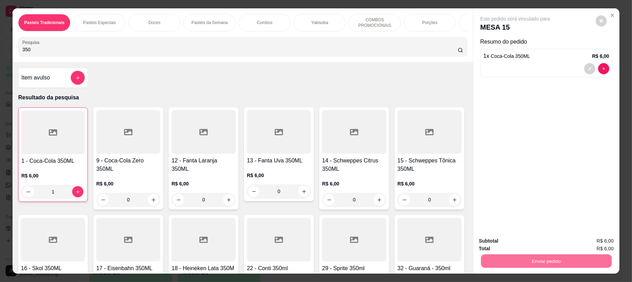
click at [607, 239] on button "Enviar pedido" at bounding box center [594, 243] width 39 height 13
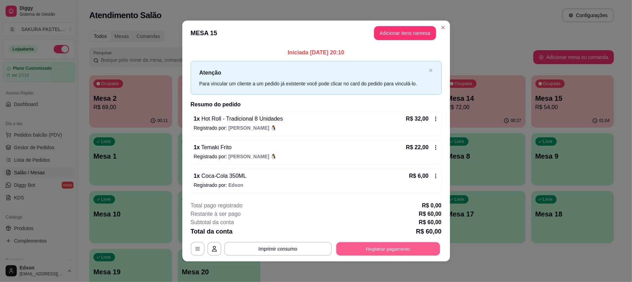
click at [410, 247] on button "Registrar pagamento" at bounding box center [388, 249] width 104 height 14
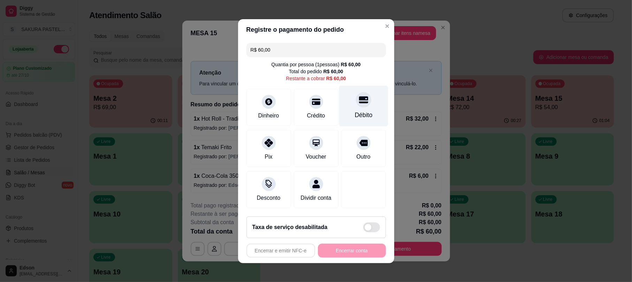
click at [359, 96] on icon at bounding box center [363, 99] width 9 height 7
type input "R$ 0,00"
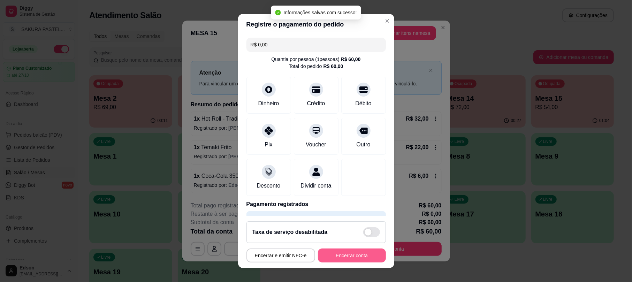
click at [345, 259] on button "Encerrar conta" at bounding box center [352, 256] width 68 height 14
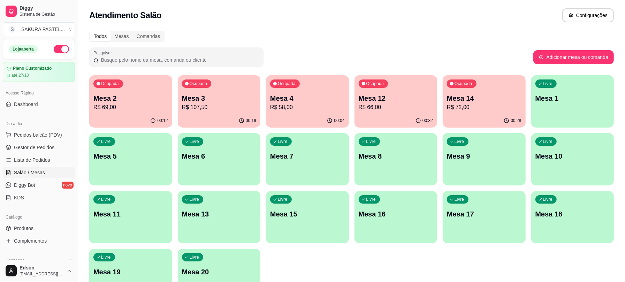
click at [532, 76] on div "Livre Mesa 1" at bounding box center [572, 97] width 83 height 44
click at [491, 97] on p "Mesa 14" at bounding box center [484, 98] width 75 height 10
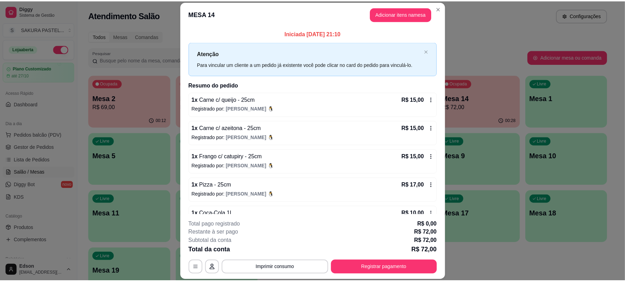
scroll to position [20, 0]
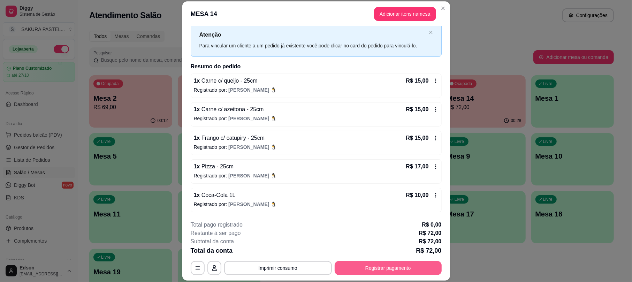
click at [401, 271] on button "Registrar pagamento" at bounding box center [388, 268] width 107 height 14
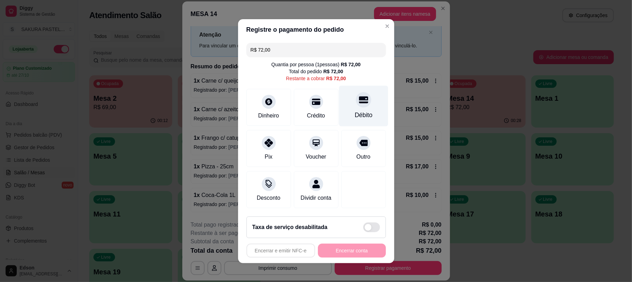
click at [352, 86] on div "Débito" at bounding box center [363, 105] width 49 height 41
type input "R$ 0,00"
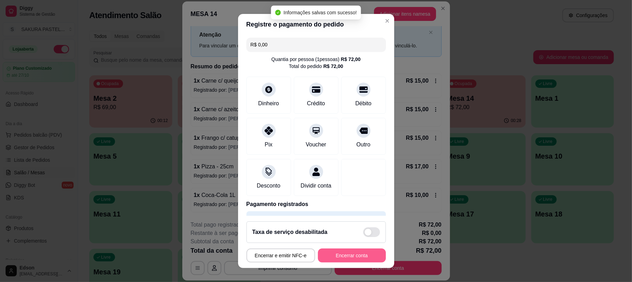
click at [345, 254] on button "Encerrar conta" at bounding box center [352, 256] width 68 height 14
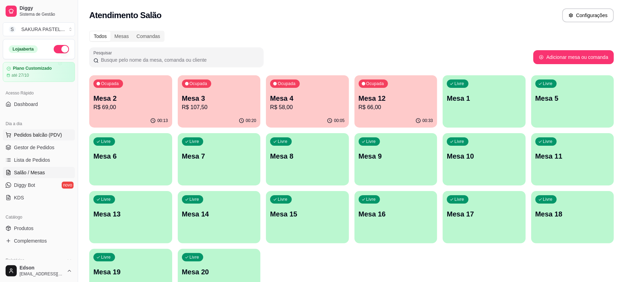
click at [31, 131] on span "Pedidos balcão (PDV)" at bounding box center [38, 134] width 48 height 7
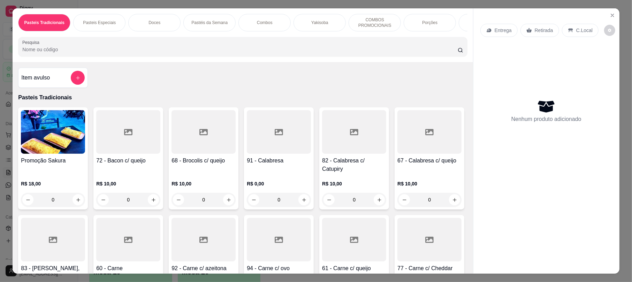
click at [164, 53] on input "Pesquisa" at bounding box center [240, 49] width 436 height 7
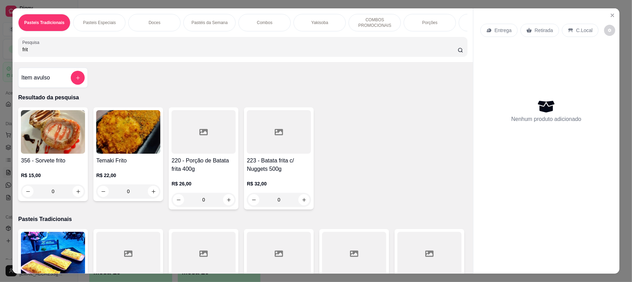
type input "frit"
click at [129, 165] on h4 "Temaki Frito" at bounding box center [128, 161] width 64 height 8
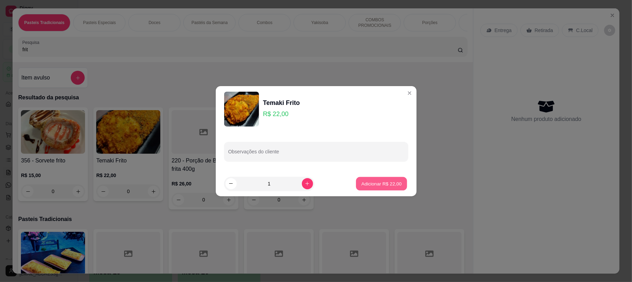
click at [364, 177] on button "Adicionar R$ 22,00" at bounding box center [381, 184] width 51 height 14
type input "1"
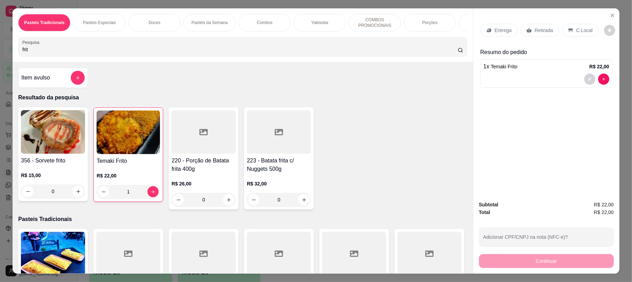
click at [552, 27] on div "Retirada" at bounding box center [540, 30] width 39 height 13
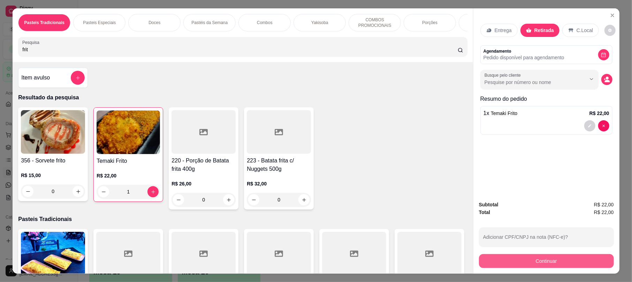
click at [512, 259] on button "Continuar" at bounding box center [546, 261] width 135 height 14
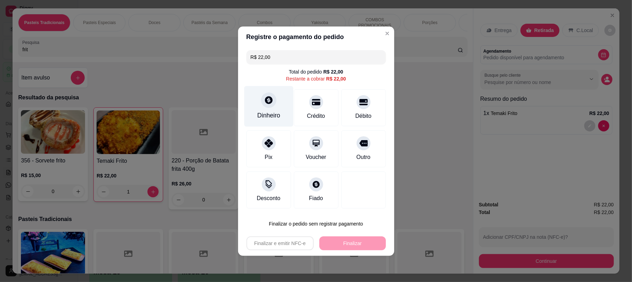
click at [264, 97] on icon at bounding box center [268, 100] width 9 height 9
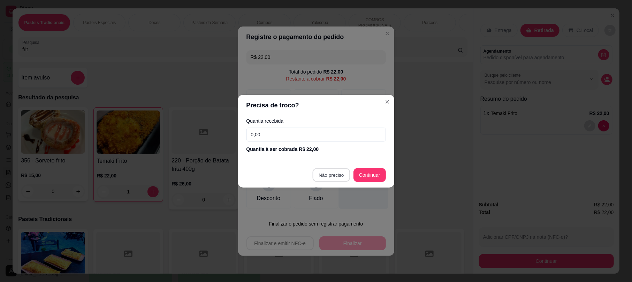
type input "R$ 0,00"
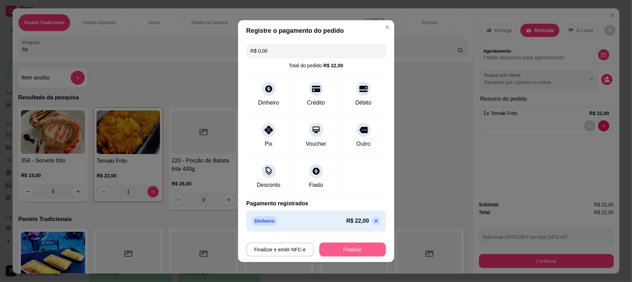
click at [350, 246] on button "Finalizar" at bounding box center [352, 250] width 67 height 14
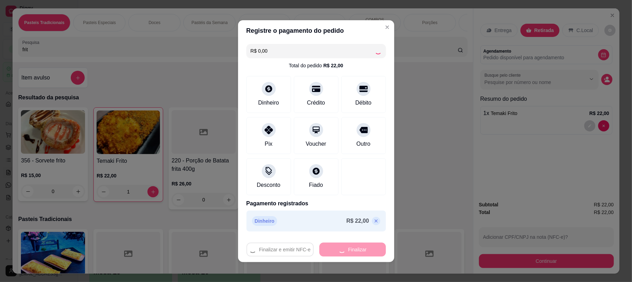
type input "0"
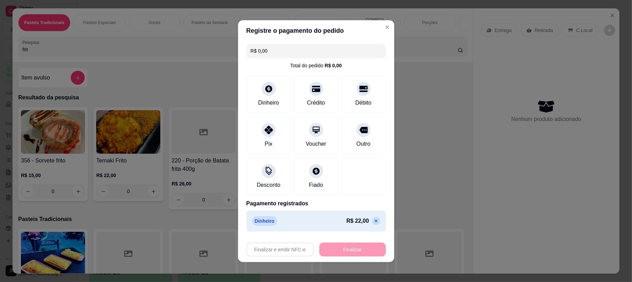
type input "-R$ 22,00"
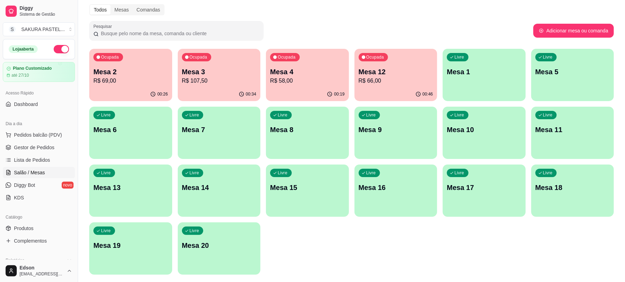
scroll to position [47, 0]
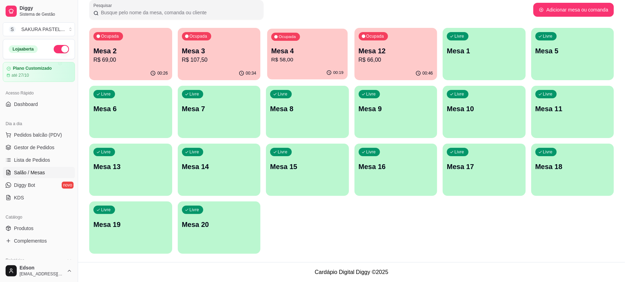
click at [295, 50] on p "Mesa 4" at bounding box center [307, 50] width 72 height 9
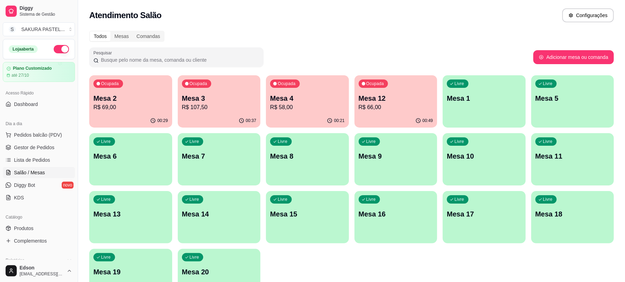
click at [381, 98] on p "Mesa 12" at bounding box center [396, 98] width 75 height 10
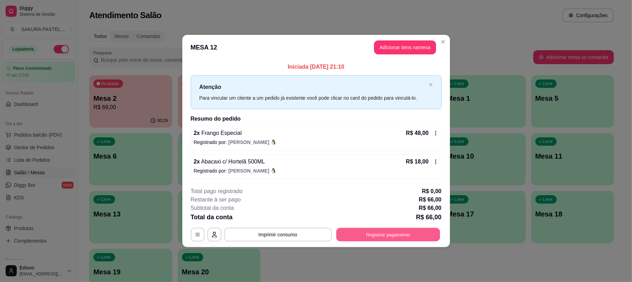
click at [393, 236] on button "Registrar pagamento" at bounding box center [388, 235] width 104 height 14
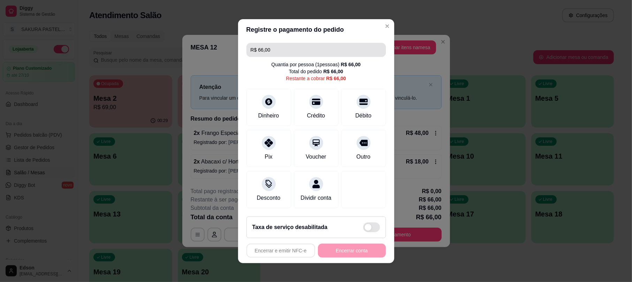
click at [281, 44] on input "R$ 66,00" at bounding box center [316, 50] width 131 height 14
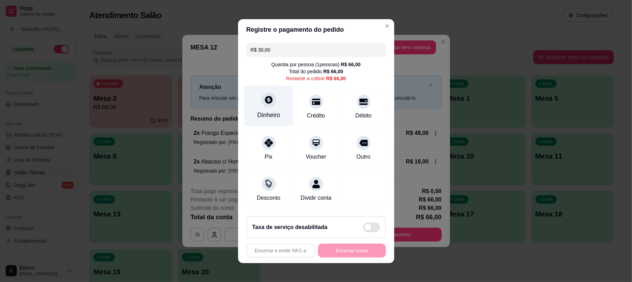
click at [264, 105] on div "Dinheiro" at bounding box center [268, 105] width 49 height 41
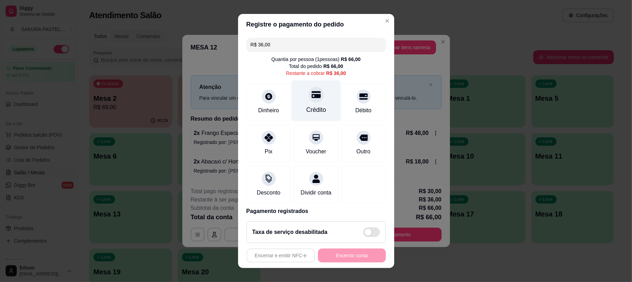
click at [306, 106] on div "Crédito" at bounding box center [316, 110] width 20 height 9
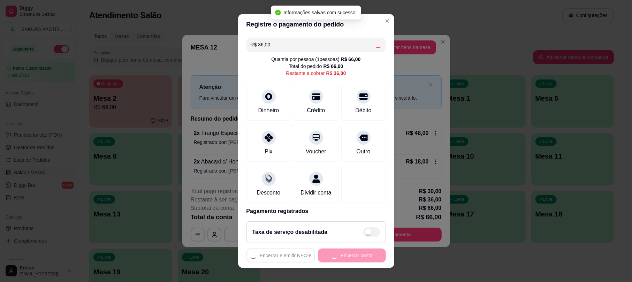
type input "R$ 0,00"
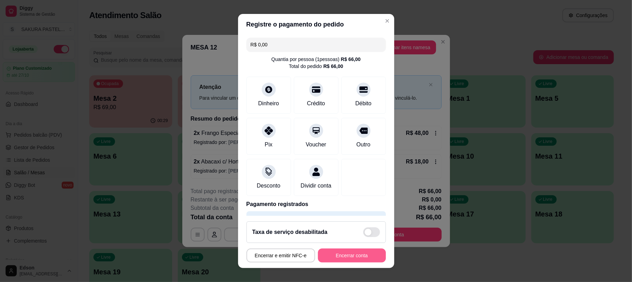
click at [360, 249] on button "Encerrar conta" at bounding box center [352, 256] width 68 height 14
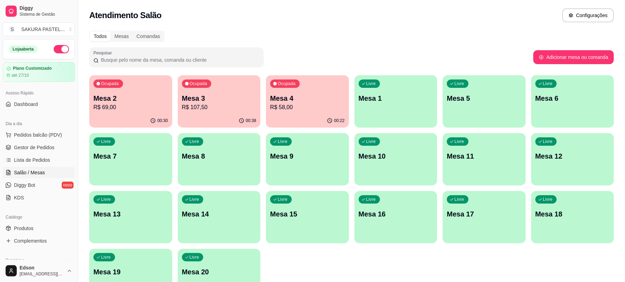
click at [344, 260] on div "Ocupada Mesa 2 R$ 69,00 00:30 Ocupada Mesa 3 R$ 107,50 00:38 Ocupada Mesa 4 R$ …" at bounding box center [351, 188] width 525 height 226
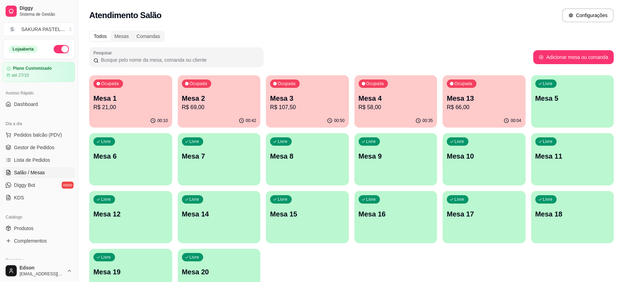
click at [483, 97] on p "Mesa 13" at bounding box center [484, 98] width 75 height 10
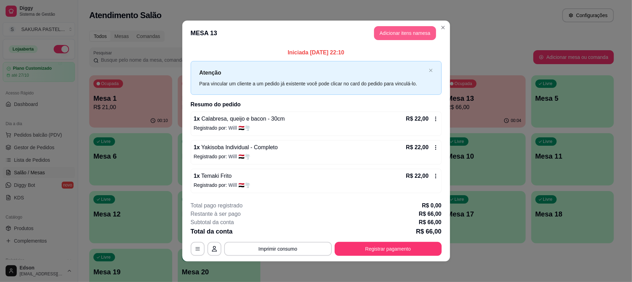
click at [391, 30] on button "Adicionar itens na mesa" at bounding box center [405, 33] width 62 height 14
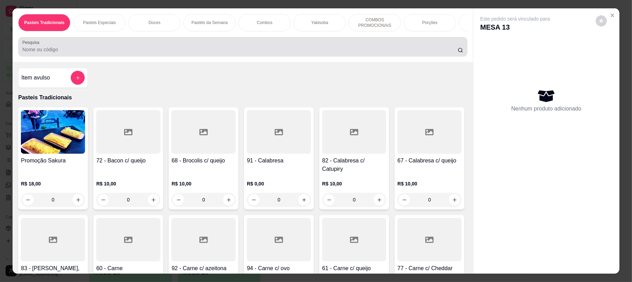
click at [229, 50] on div at bounding box center [242, 47] width 441 height 14
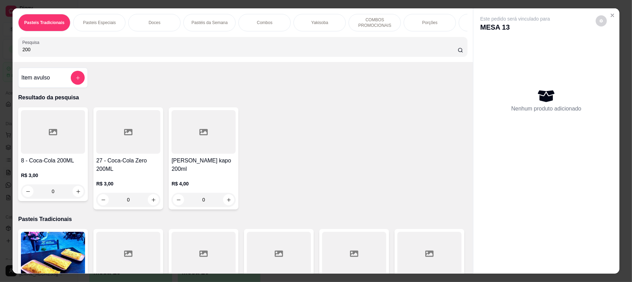
type input "200"
click at [113, 165] on h4 "27 - Coca-Cola Zero 200ML" at bounding box center [128, 165] width 64 height 17
click at [64, 165] on h4 "8 - Coca-Cola 200ML" at bounding box center [53, 161] width 64 height 8
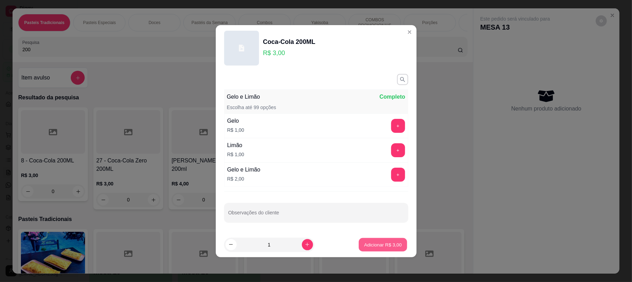
click at [378, 240] on button "Adicionar R$ 3,00" at bounding box center [383, 245] width 48 height 14
type input "1"
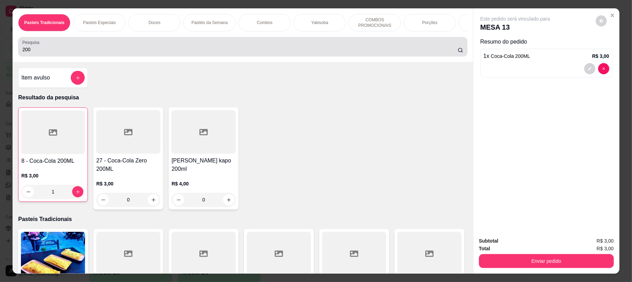
click at [57, 56] on div "Pesquisa 200" at bounding box center [242, 47] width 449 height 20
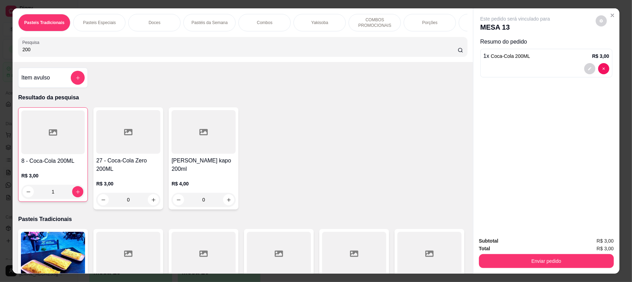
click at [41, 53] on input "200" at bounding box center [240, 49] width 436 height 7
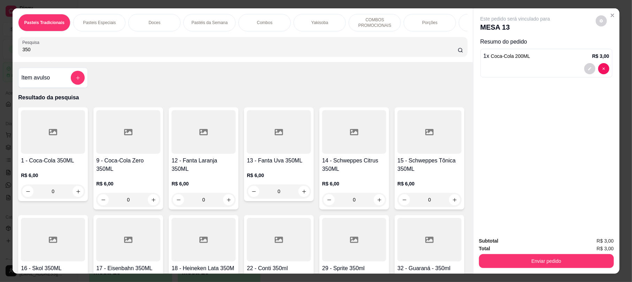
type input "350"
click at [49, 154] on div at bounding box center [53, 132] width 64 height 44
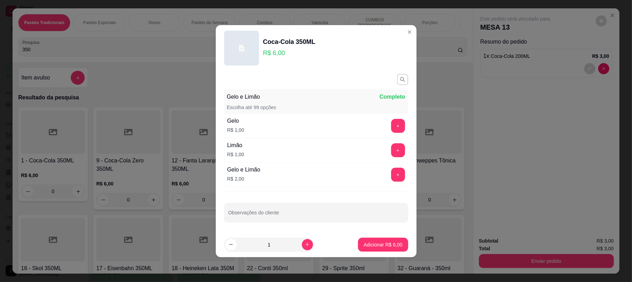
click at [377, 238] on footer "1 Adicionar R$ 6,00" at bounding box center [316, 244] width 201 height 25
click at [380, 243] on p "Adicionar R$ 6,00" at bounding box center [383, 244] width 39 height 7
type input "1"
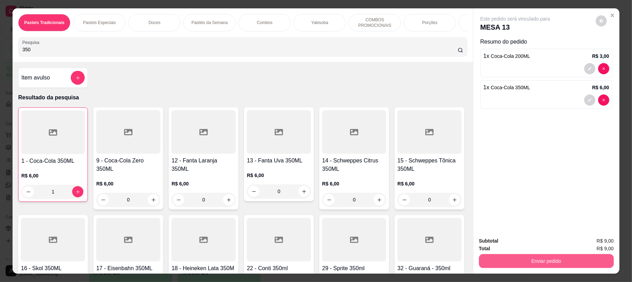
click at [512, 266] on button "Enviar pedido" at bounding box center [546, 261] width 135 height 14
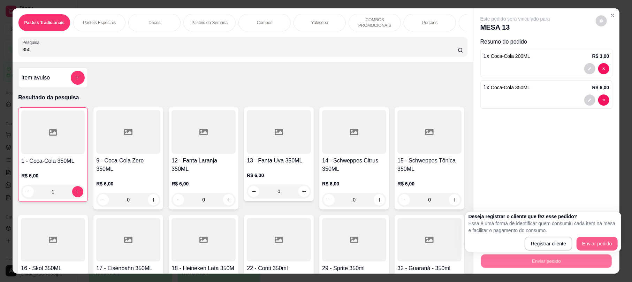
click at [577, 240] on button "Enviar pedido" at bounding box center [597, 244] width 41 height 14
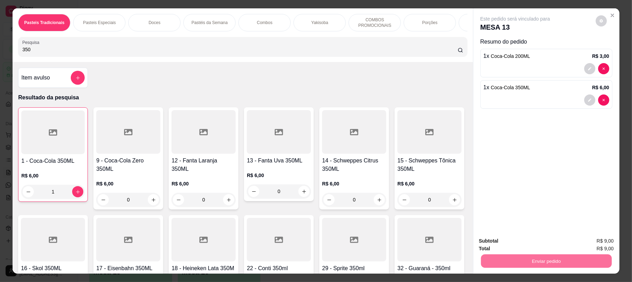
click at [587, 245] on button "Enviar pedido" at bounding box center [594, 243] width 39 height 13
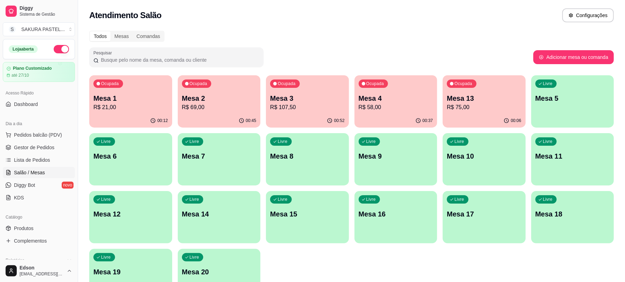
click at [383, 104] on p "R$ 58,00" at bounding box center [396, 107] width 75 height 8
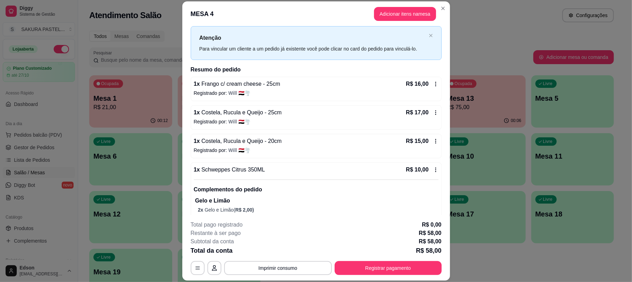
scroll to position [31, 0]
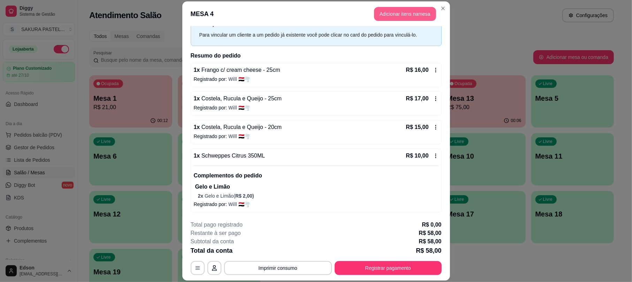
click at [414, 17] on button "Adicionar itens na mesa" at bounding box center [405, 14] width 62 height 14
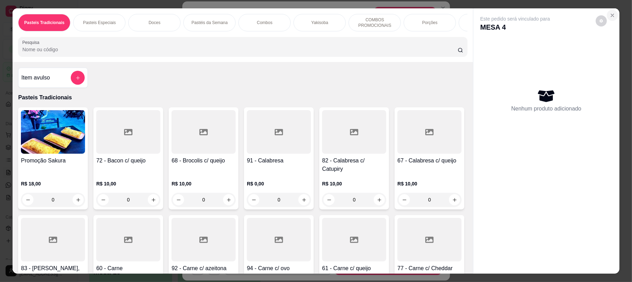
click at [610, 13] on icon "Close" at bounding box center [613, 16] width 6 height 6
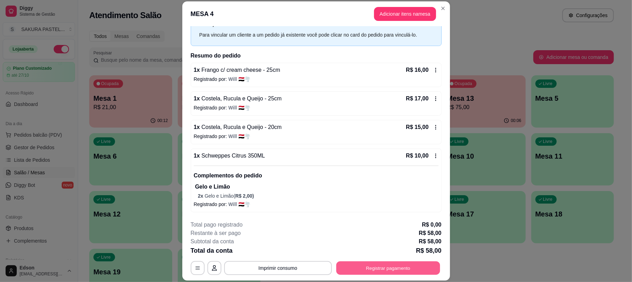
click at [393, 272] on button "Registrar pagamento" at bounding box center [388, 269] width 104 height 14
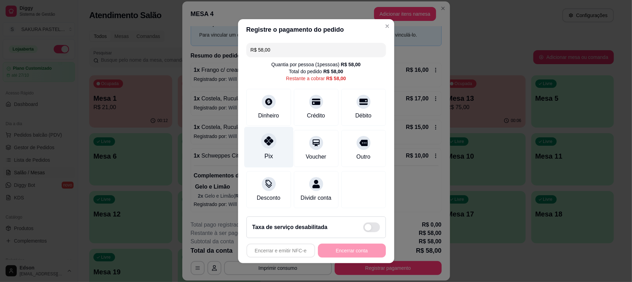
click at [271, 145] on div "Pix" at bounding box center [268, 147] width 49 height 41
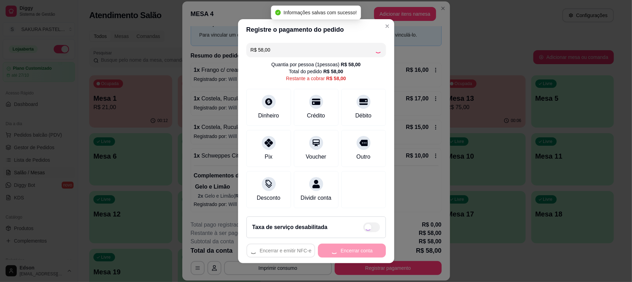
type input "R$ 0,00"
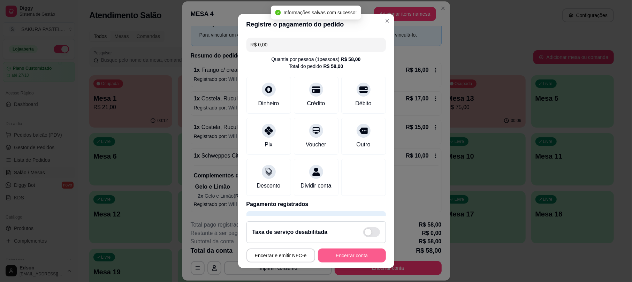
click at [349, 259] on button "Encerrar conta" at bounding box center [352, 256] width 68 height 14
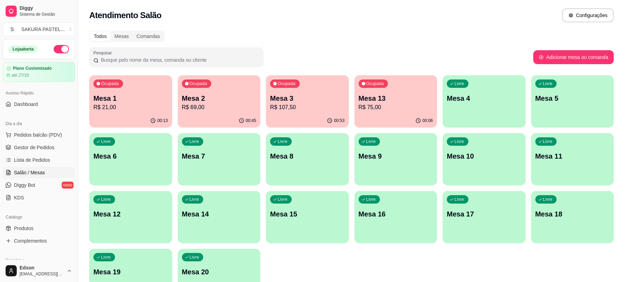
click at [311, 115] on div "00:53" at bounding box center [307, 121] width 83 height 14
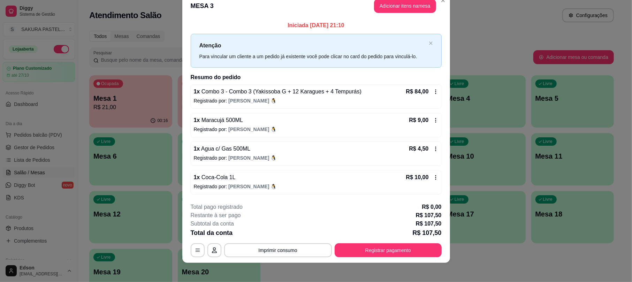
scroll to position [17, 0]
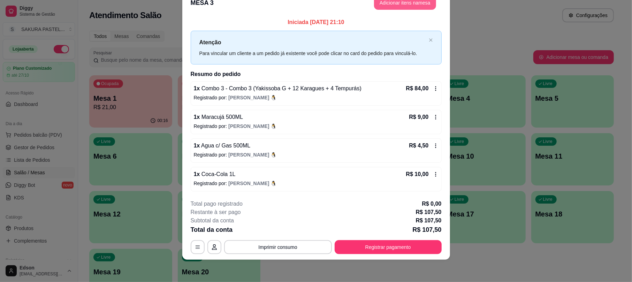
click at [395, 3] on button "Adicionar itens na mesa" at bounding box center [405, 3] width 62 height 14
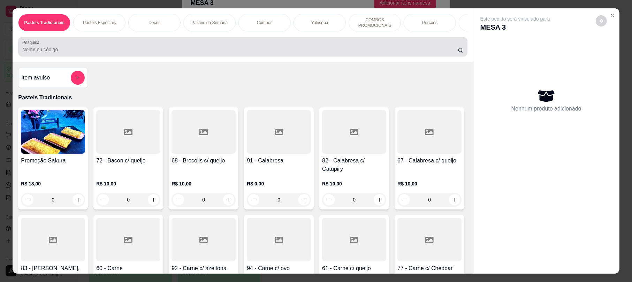
click at [183, 50] on div at bounding box center [242, 47] width 441 height 14
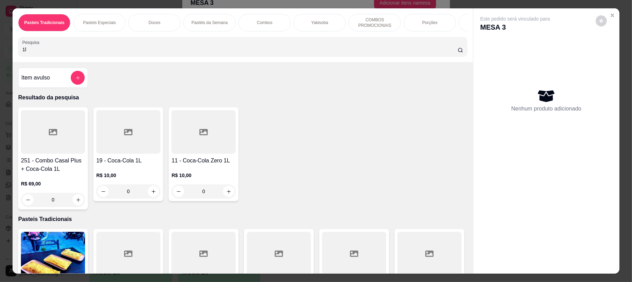
type input "1l"
click at [60, 164] on h4 "251 - Combo Casal Plus + Coca-Cola 1L" at bounding box center [53, 165] width 64 height 17
click at [109, 165] on h4 "19 - Coca-Cola 1L" at bounding box center [128, 161] width 64 height 8
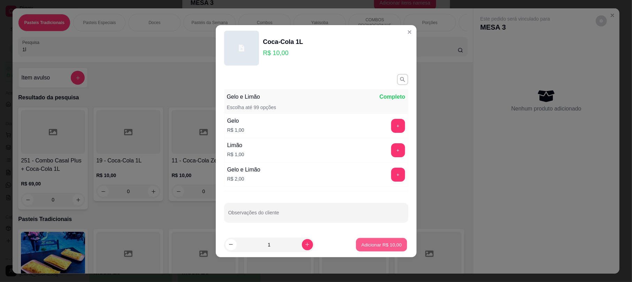
click at [392, 242] on p "Adicionar R$ 10,00" at bounding box center [382, 244] width 40 height 7
type input "1"
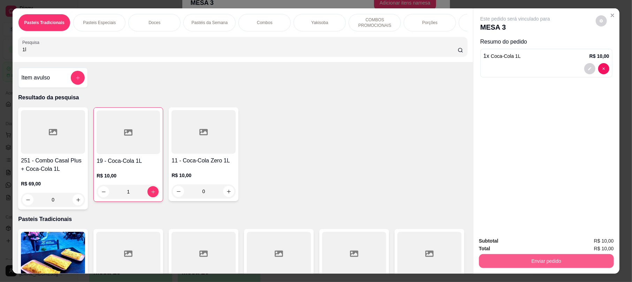
click at [529, 264] on button "Enviar pedido" at bounding box center [546, 261] width 135 height 14
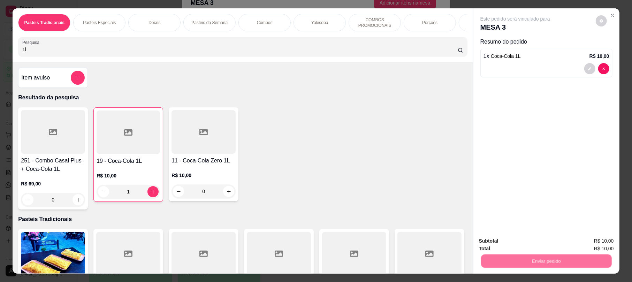
click at [581, 242] on button "Enviar pedido" at bounding box center [594, 243] width 39 height 13
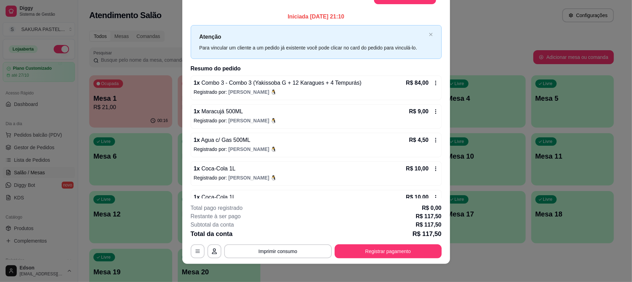
scroll to position [13, 0]
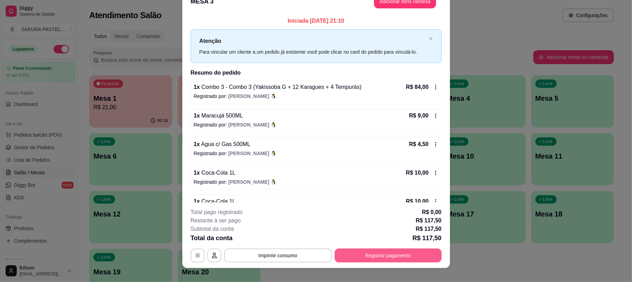
click at [421, 257] on button "Registrar pagamento" at bounding box center [388, 256] width 107 height 14
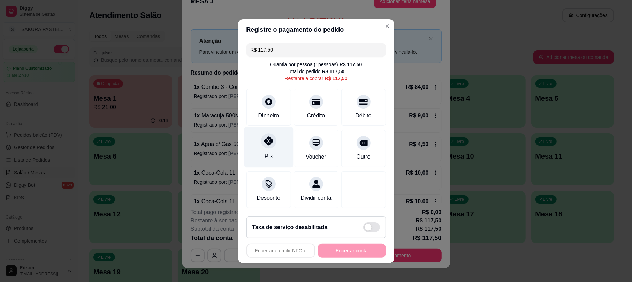
click at [269, 144] on div "Pix" at bounding box center [268, 147] width 49 height 41
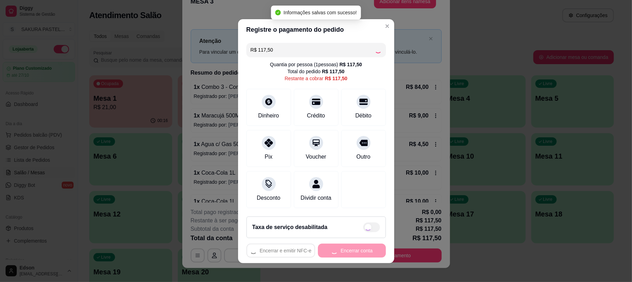
type input "R$ 0,00"
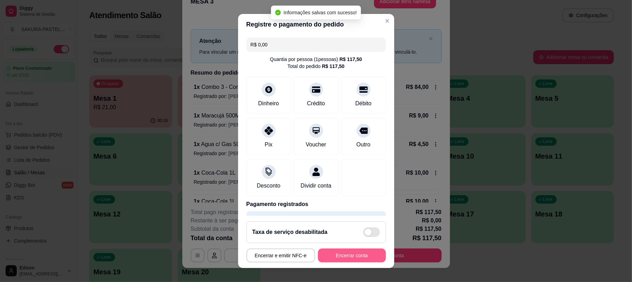
click at [362, 254] on button "Encerrar conta" at bounding box center [352, 256] width 68 height 14
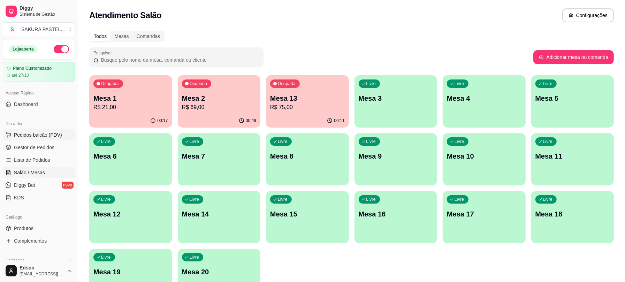
click at [66, 137] on button "Pedidos balcão (PDV)" at bounding box center [39, 134] width 72 height 11
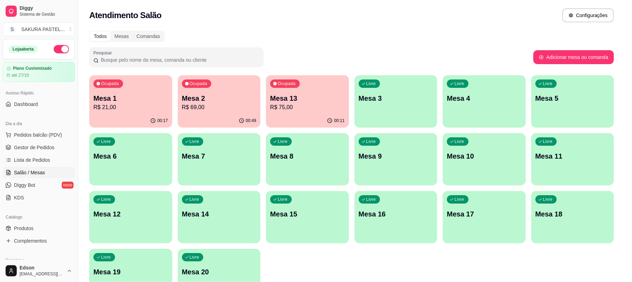
click at [183, 62] on div "Pasteis Tradicionais Pasteis Especiais Doces Pastéis da Semana Combos Yakisoba …" at bounding box center [243, 35] width 460 height 54
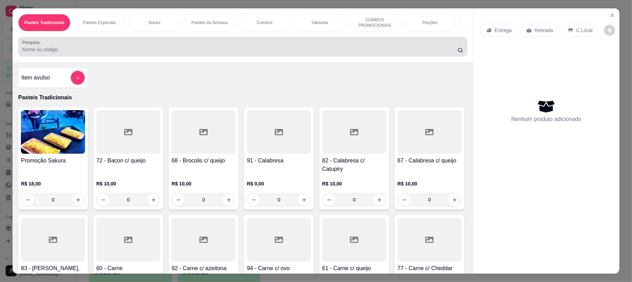
click at [187, 53] on input "Pesquisa" at bounding box center [240, 49] width 436 height 7
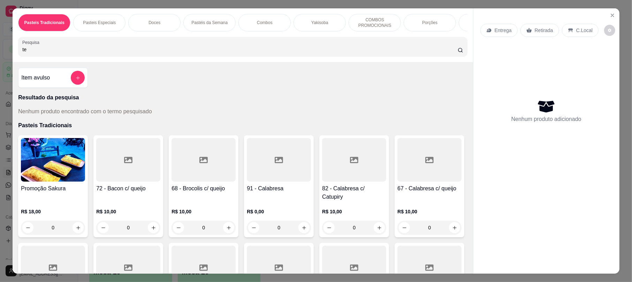
type input "t"
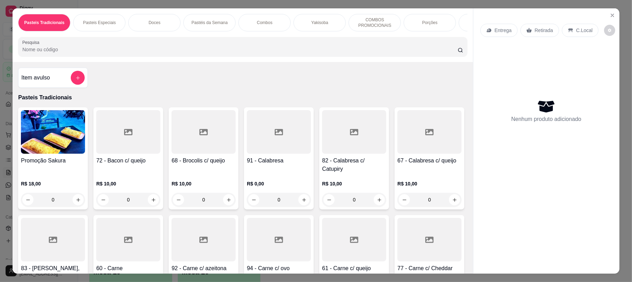
click at [609, 10] on button "Close" at bounding box center [612, 15] width 11 height 11
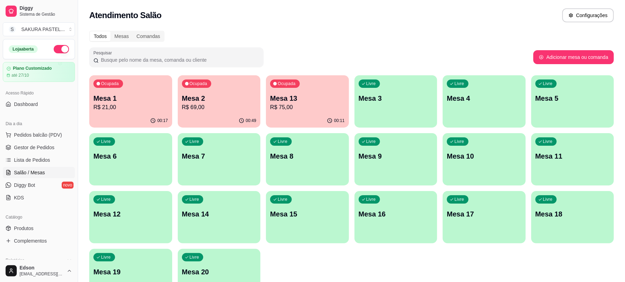
click at [483, 103] on p "Mesa 4" at bounding box center [484, 98] width 75 height 10
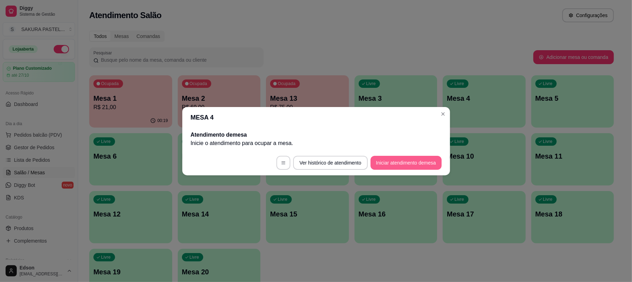
click at [420, 167] on button "Iniciar atendimento de mesa" at bounding box center [406, 163] width 71 height 14
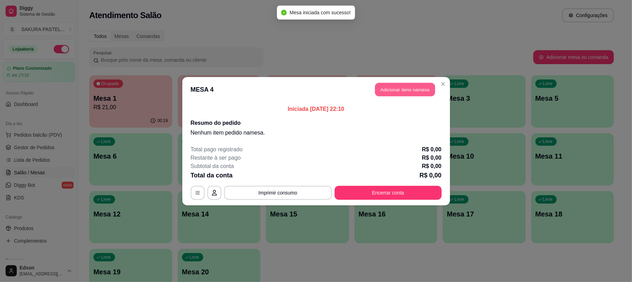
click at [417, 89] on button "Adicionar itens na mesa" at bounding box center [405, 90] width 60 height 14
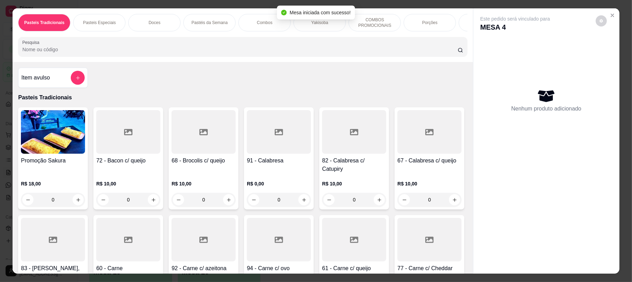
click at [199, 53] on input "Pesquisa" at bounding box center [240, 49] width 436 height 7
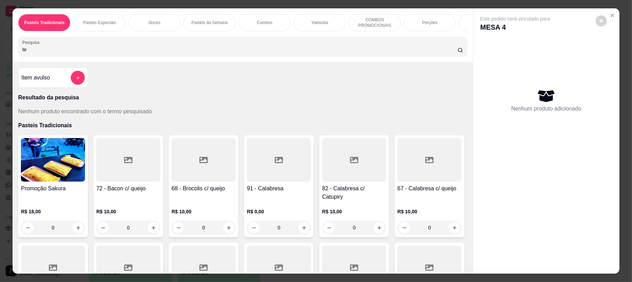
type input "t"
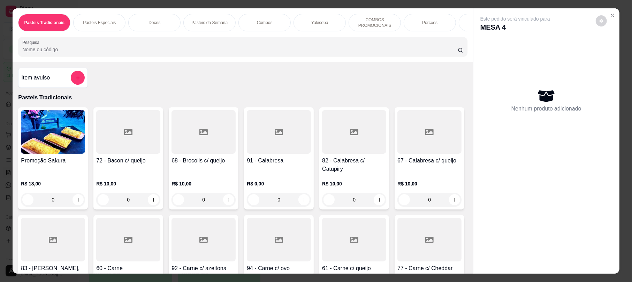
click at [48, 53] on input "Pesquisa" at bounding box center [240, 49] width 436 height 7
click at [70, 84] on div "Item avulso" at bounding box center [52, 78] width 63 height 14
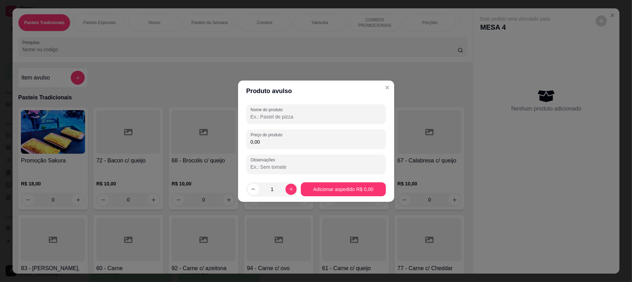
drag, startPoint x: 287, startPoint y: 109, endPoint x: 292, endPoint y: 109, distance: 4.9
click at [292, 109] on div at bounding box center [316, 114] width 131 height 14
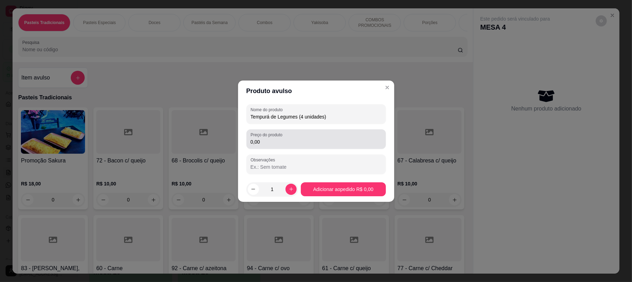
type input "Tempurá de Legumes (4 unidades)"
click at [356, 147] on div "Preço do produto 0,00" at bounding box center [316, 139] width 139 height 20
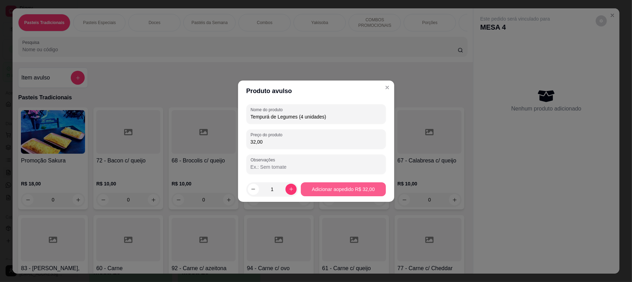
type input "32,00"
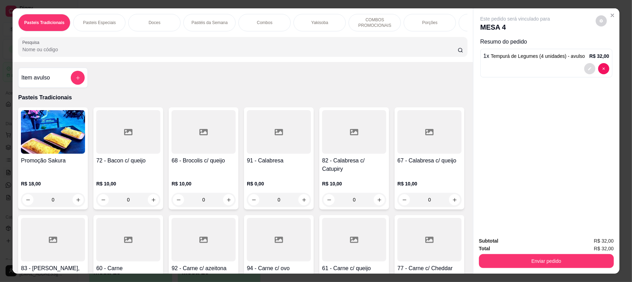
click at [586, 73] on button "decrease-product-quantity" at bounding box center [589, 68] width 11 height 11
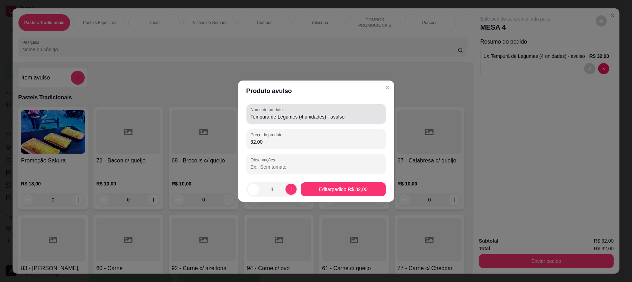
click at [355, 118] on input "Tempurá de Legumes (4 unidades) - avulso" at bounding box center [316, 116] width 131 height 7
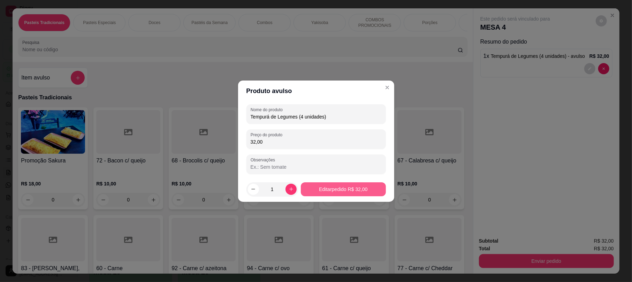
type input "Tempurá de Legumes (4 unidades)"
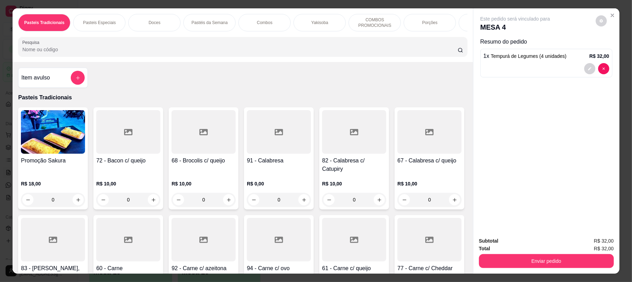
click at [560, 258] on button "Enviar pedido" at bounding box center [546, 261] width 135 height 14
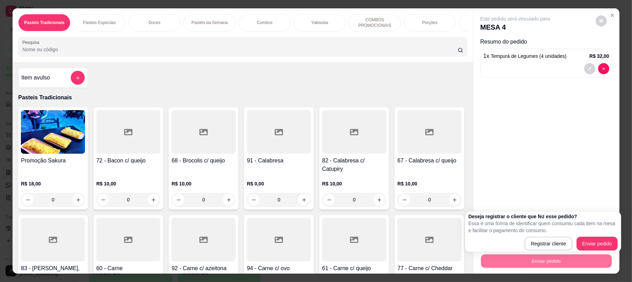
click at [603, 236] on div "Deseja registrar o cliente que fez esse pedido? Essa é uma forma de identificar…" at bounding box center [543, 232] width 149 height 38
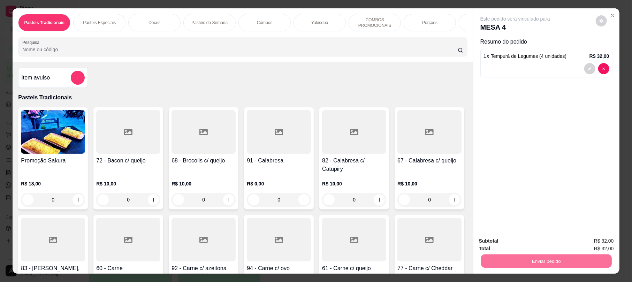
click at [603, 239] on button "Enviar pedido" at bounding box center [595, 243] width 38 height 13
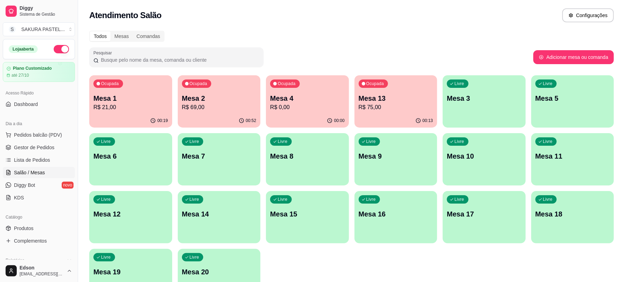
click at [146, 99] on p "Mesa 1" at bounding box center [130, 98] width 75 height 10
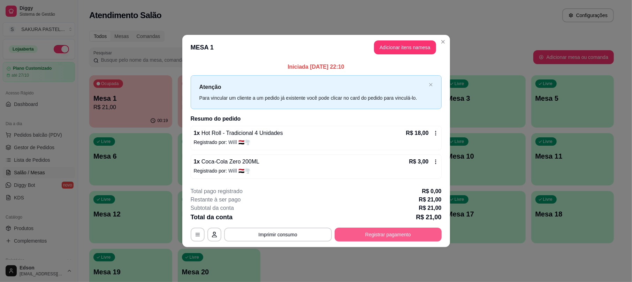
click at [405, 230] on button "Registrar pagamento" at bounding box center [388, 235] width 107 height 14
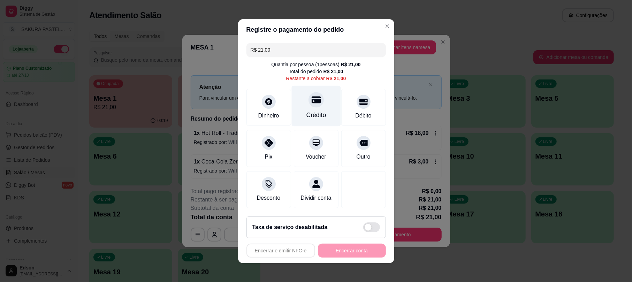
click at [317, 100] on div "Crédito" at bounding box center [316, 105] width 49 height 41
type input "R$ 0,00"
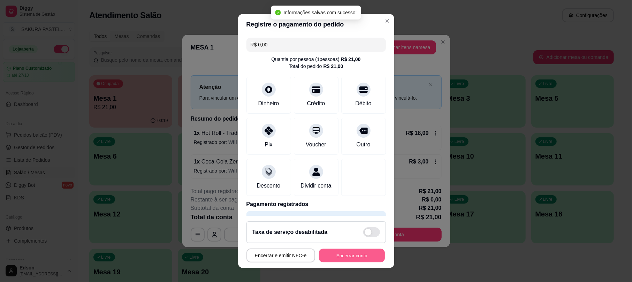
click at [358, 251] on button "Encerrar conta" at bounding box center [352, 256] width 66 height 14
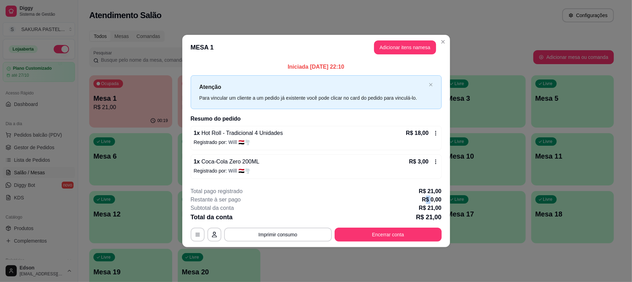
click at [425, 198] on p "R$ 0,00" at bounding box center [432, 200] width 20 height 8
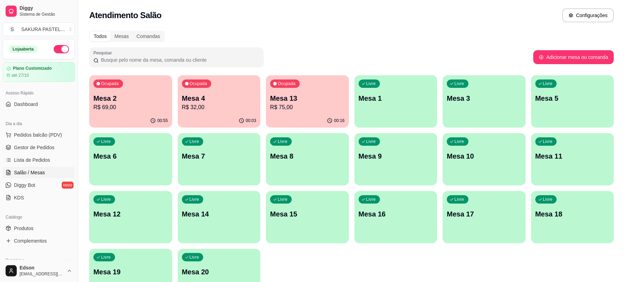
click at [47, 129] on div "Dia a dia" at bounding box center [39, 123] width 72 height 11
click at [49, 134] on span "Pedidos balcão (PDV)" at bounding box center [38, 134] width 48 height 7
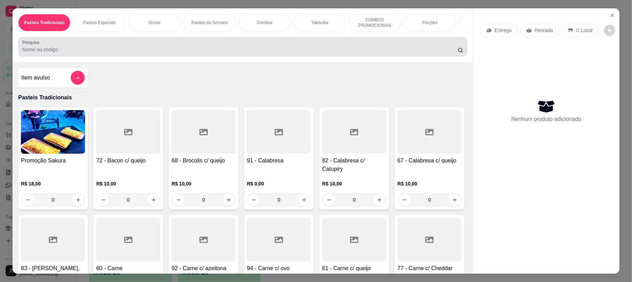
click at [118, 53] on input "Pesquisa" at bounding box center [240, 49] width 436 height 7
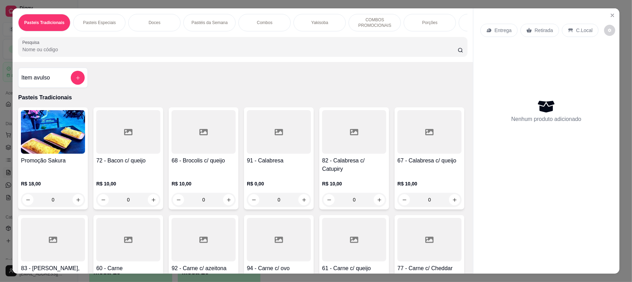
click at [118, 53] on input "Pesquisa" at bounding box center [240, 49] width 436 height 7
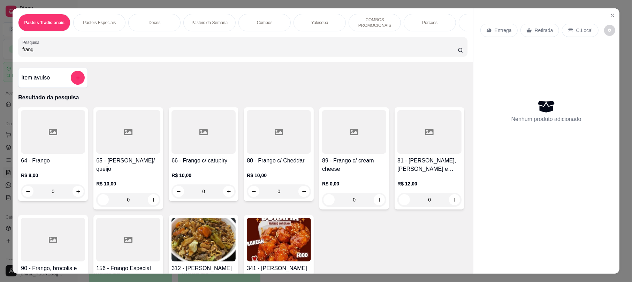
type input "frang"
click at [371, 173] on h4 "89 - Frango c/ cream cheese" at bounding box center [354, 165] width 64 height 17
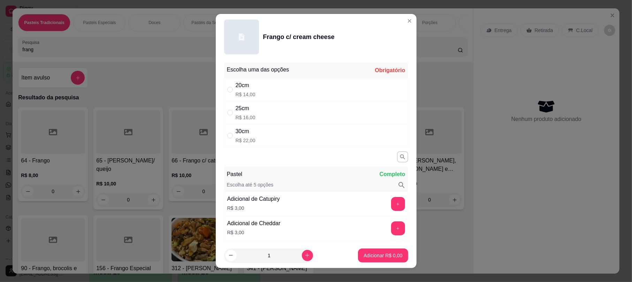
click at [323, 109] on div "25cm R$ 16,00" at bounding box center [316, 112] width 184 height 23
radio input "true"
click at [382, 248] on footer "1 Adicionar R$ 16,00" at bounding box center [316, 255] width 201 height 25
click at [365, 255] on p "Adicionar R$ 16,00" at bounding box center [381, 255] width 41 height 7
type input "1"
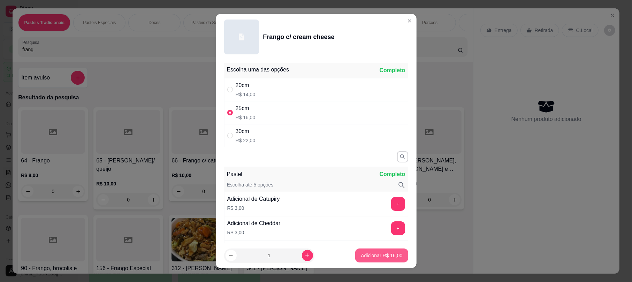
type input "1"
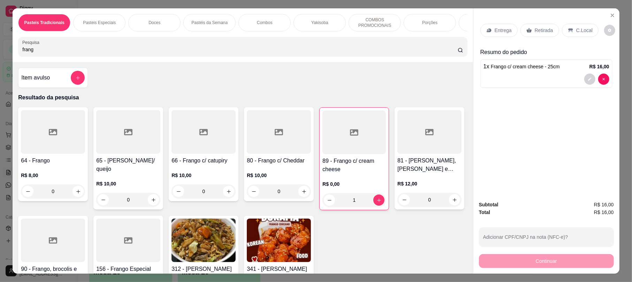
click at [58, 53] on input "frang" at bounding box center [240, 49] width 436 height 7
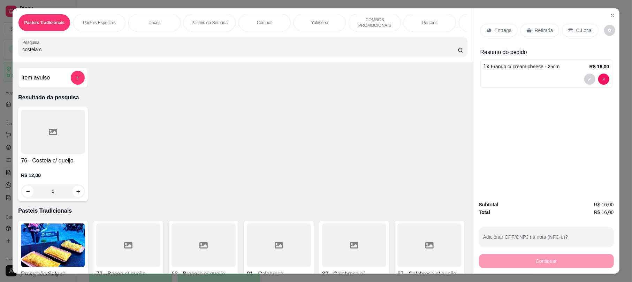
type input "costela c"
click at [55, 154] on div at bounding box center [53, 132] width 64 height 44
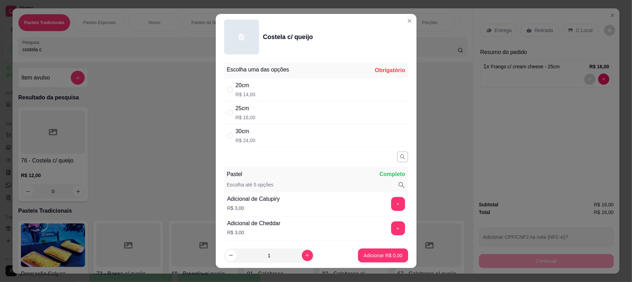
click at [278, 117] on div "25cm R$ 16,00" at bounding box center [316, 112] width 184 height 23
radio input "true"
click at [391, 251] on button "Adicionar R$ 16,00" at bounding box center [381, 256] width 53 height 14
type input "1"
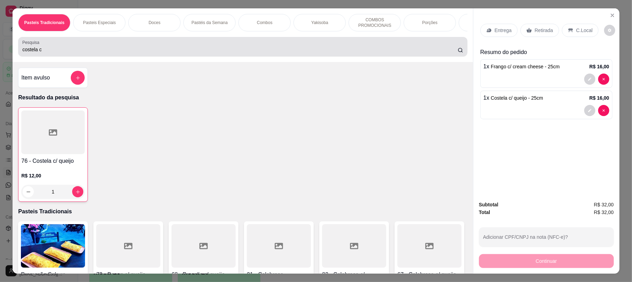
click at [56, 53] on input "costela c" at bounding box center [240, 49] width 436 height 7
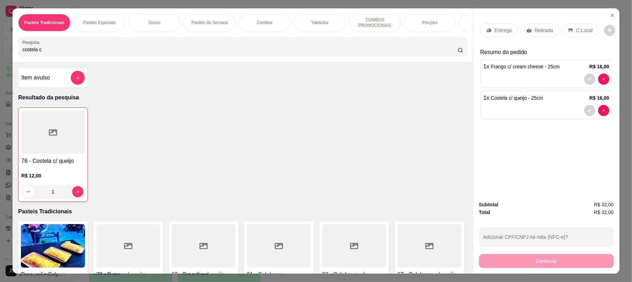
click at [56, 53] on input "costela c" at bounding box center [240, 49] width 436 height 7
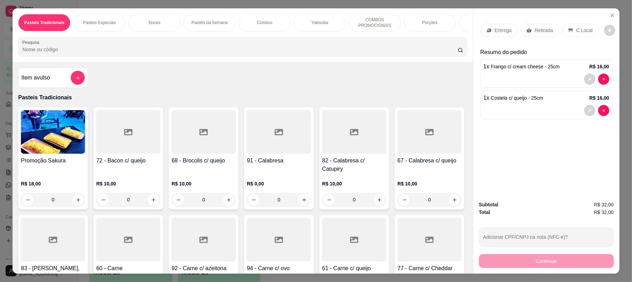
click at [537, 24] on div "Retirada" at bounding box center [540, 30] width 39 height 13
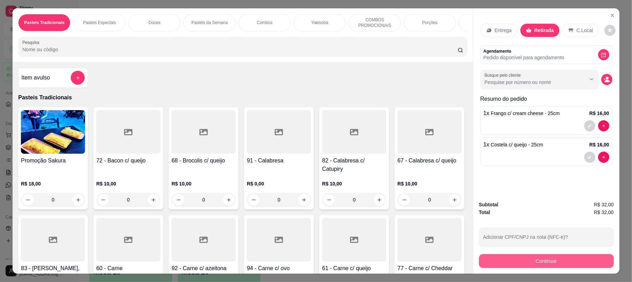
click at [516, 259] on button "Continuar" at bounding box center [546, 261] width 135 height 14
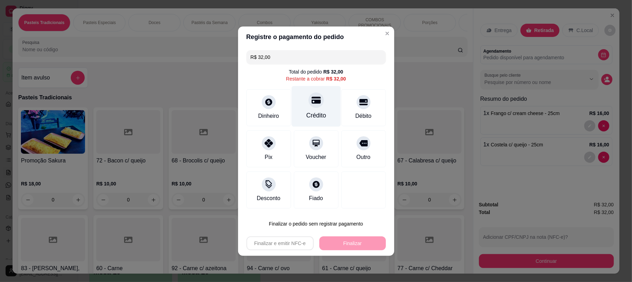
click at [311, 100] on icon at bounding box center [315, 100] width 9 height 7
type input "R$ 0,00"
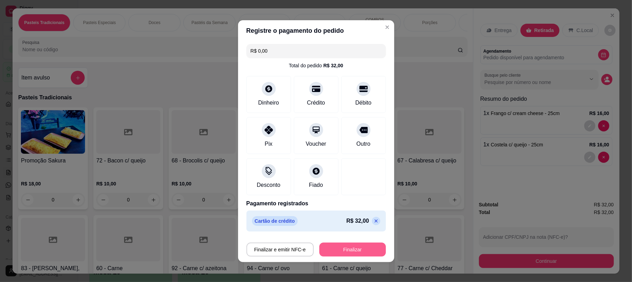
click at [347, 252] on button "Finalizar" at bounding box center [352, 250] width 67 height 14
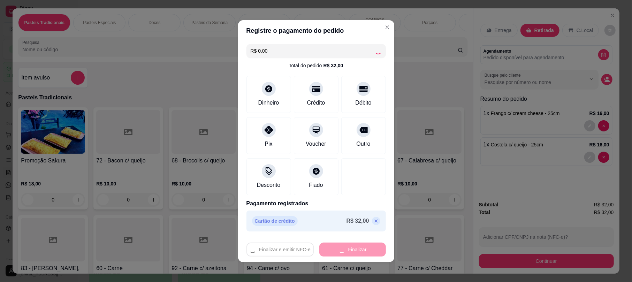
type input "0"
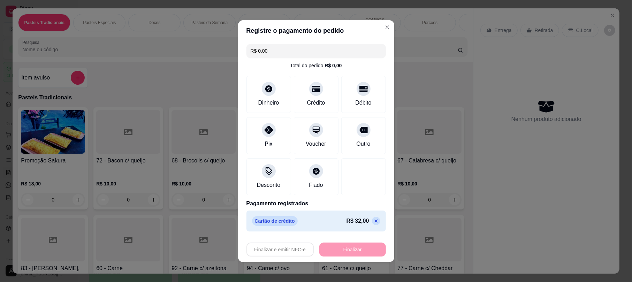
type input "-R$ 32,00"
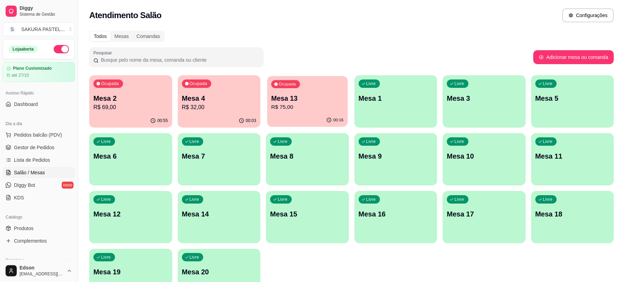
click at [304, 89] on div "Ocupada Mesa 13 R$ 75,00" at bounding box center [307, 95] width 80 height 38
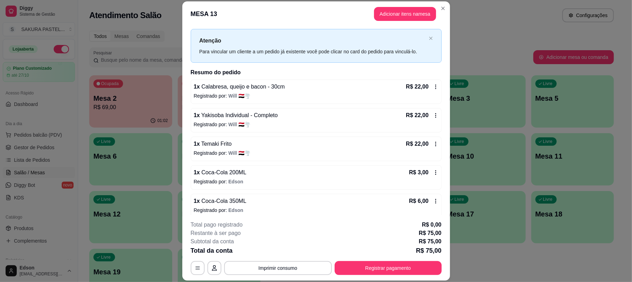
scroll to position [20, 0]
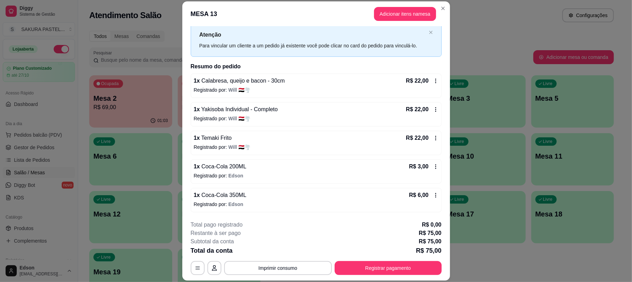
click at [383, 262] on button "Registrar pagamento" at bounding box center [388, 268] width 107 height 14
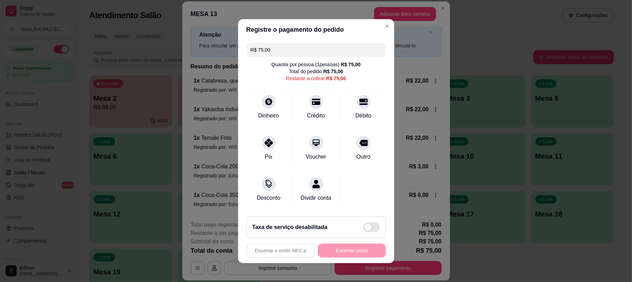
click at [278, 45] on input "R$ 75,00" at bounding box center [316, 50] width 131 height 14
click at [361, 97] on div at bounding box center [363, 99] width 15 height 15
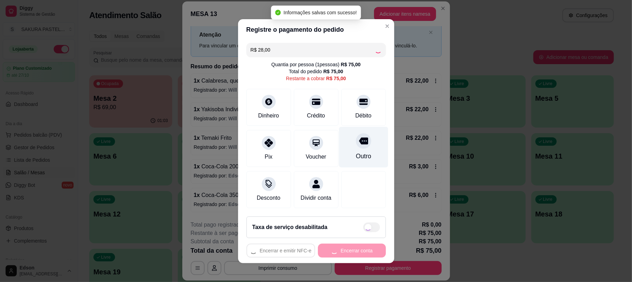
type input "R$ 47,00"
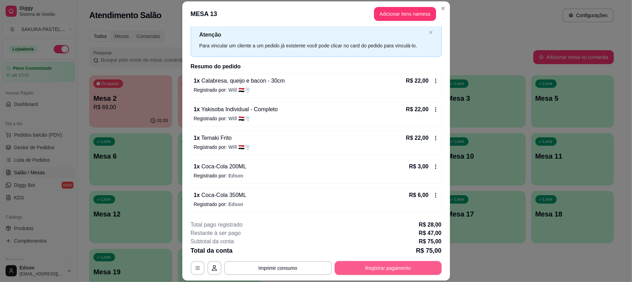
click at [394, 266] on button "Registrar pagamento" at bounding box center [388, 268] width 107 height 14
click at [411, 264] on button "Registrar pagamento" at bounding box center [388, 268] width 107 height 14
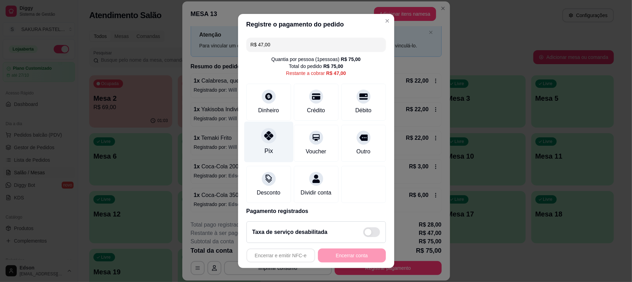
click at [266, 139] on icon at bounding box center [268, 135] width 9 height 9
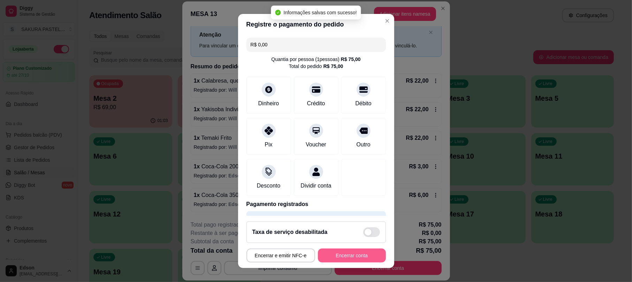
type input "R$ 0,00"
click at [348, 258] on button "Encerrar conta" at bounding box center [352, 256] width 68 height 14
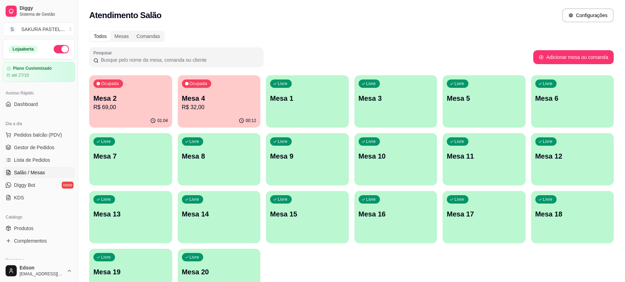
click at [247, 106] on p "R$ 32,00" at bounding box center [219, 107] width 75 height 8
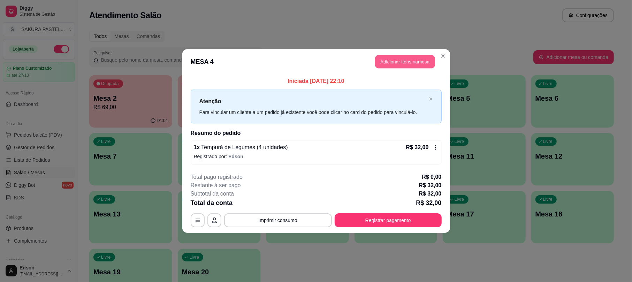
click at [402, 58] on button "Adicionar itens na mesa" at bounding box center [405, 62] width 60 height 14
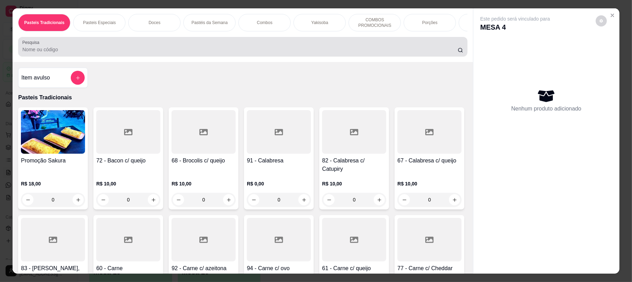
click at [150, 53] on input "Pesquisa" at bounding box center [240, 49] width 436 height 7
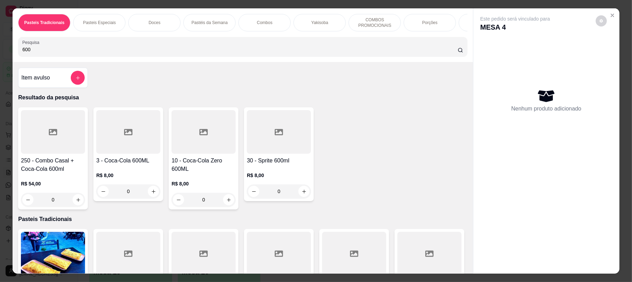
type input "600"
click at [285, 165] on h4 "30 - Sprite 600ml" at bounding box center [279, 161] width 64 height 8
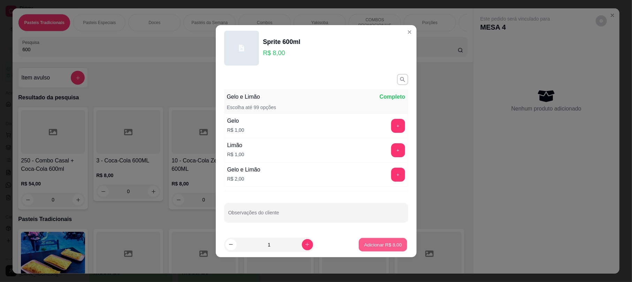
click at [371, 239] on button "Adicionar R$ 8,00" at bounding box center [383, 245] width 48 height 14
type input "1"
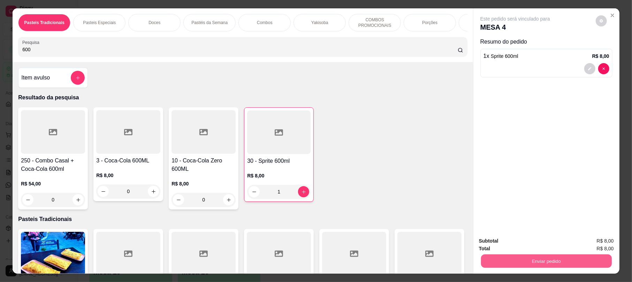
click at [533, 258] on button "Enviar pedido" at bounding box center [546, 261] width 131 height 14
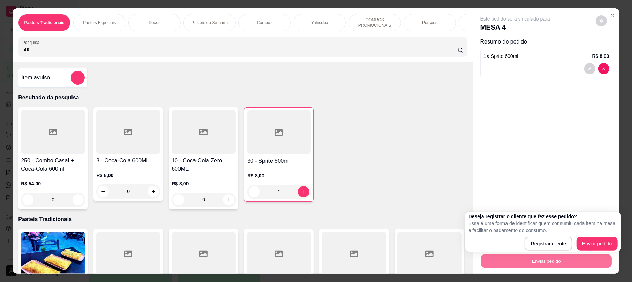
click at [596, 235] on div "Deseja registrar o cliente que fez esse pedido? Essa é uma forma de identificar…" at bounding box center [543, 232] width 149 height 38
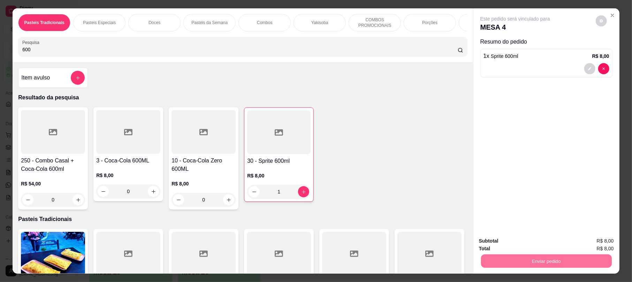
click at [593, 242] on button "Enviar pedido" at bounding box center [594, 243] width 39 height 13
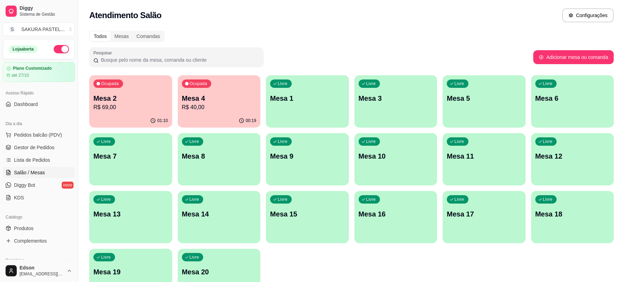
click at [97, 99] on p "Mesa 2" at bounding box center [130, 98] width 75 height 10
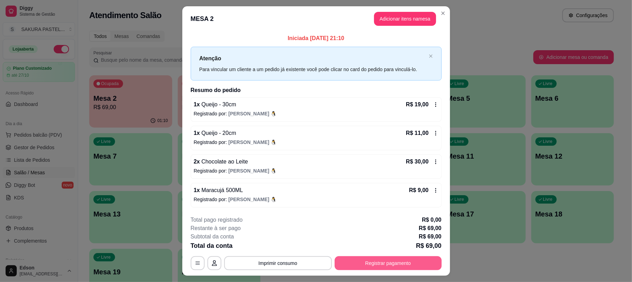
click at [367, 263] on button "Registrar pagamento" at bounding box center [388, 263] width 107 height 14
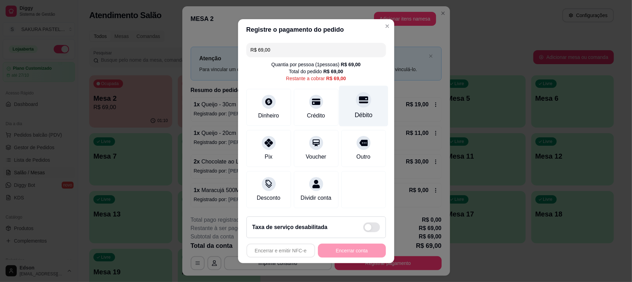
click at [350, 103] on div "Débito" at bounding box center [363, 105] width 49 height 41
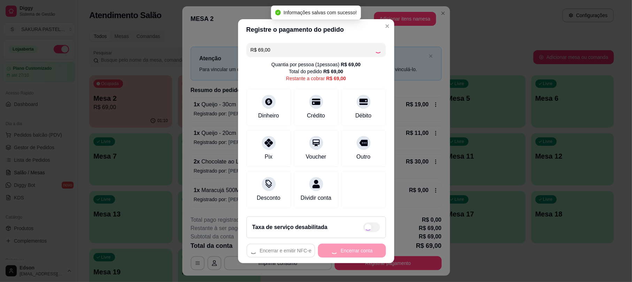
type input "R$ 0,00"
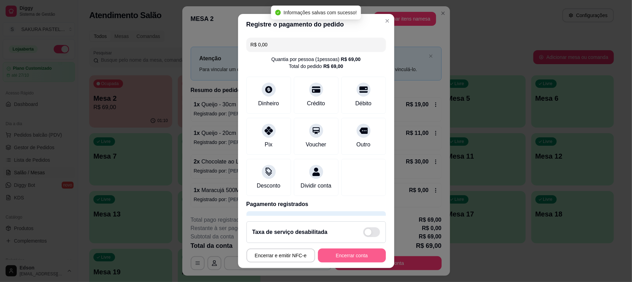
click at [325, 254] on button "Encerrar conta" at bounding box center [352, 256] width 68 height 14
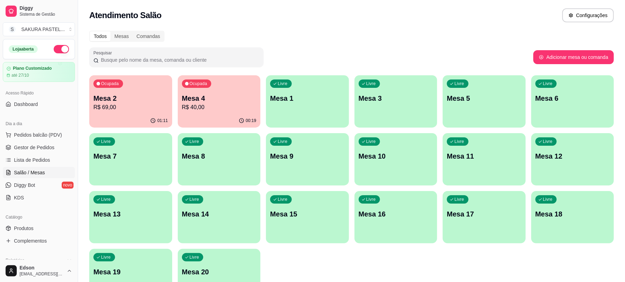
click at [42, 127] on div "Dia a dia" at bounding box center [39, 123] width 72 height 11
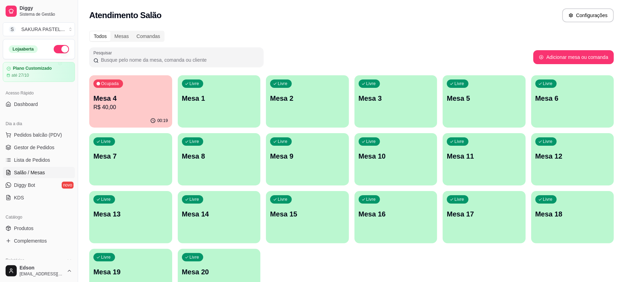
click at [43, 128] on div "Dia a dia" at bounding box center [39, 123] width 72 height 11
click at [45, 131] on span "Pedidos balcão (PDV)" at bounding box center [38, 134] width 48 height 7
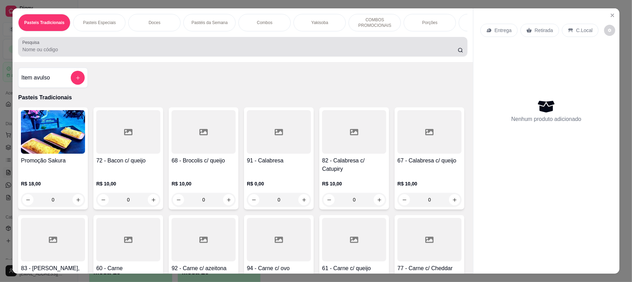
click at [220, 56] on div "Pesquisa" at bounding box center [242, 47] width 449 height 20
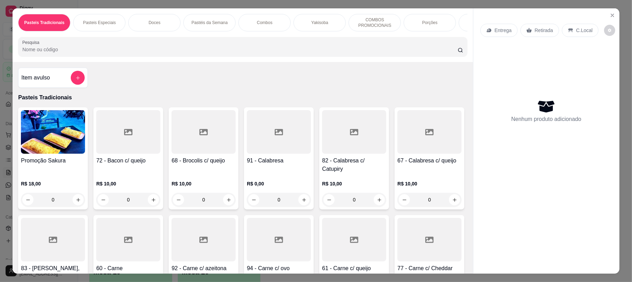
scroll to position [358, 0]
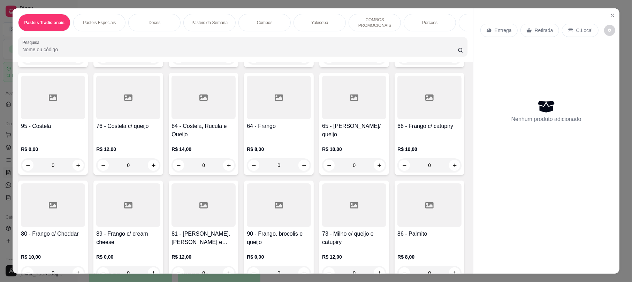
click at [322, 119] on div at bounding box center [354, 98] width 64 height 44
click at [255, 119] on div "25cm R$ 15,00" at bounding box center [316, 112] width 184 height 23
radio input "true"
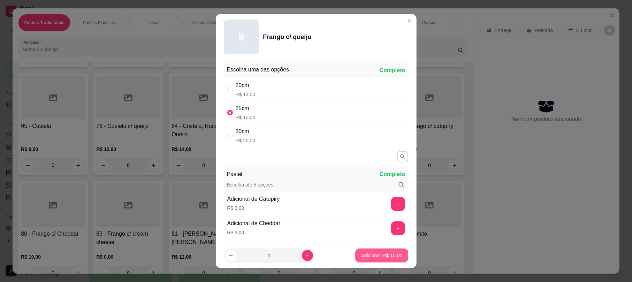
click at [384, 251] on button "Adicionar R$ 15,00" at bounding box center [381, 256] width 53 height 14
type input "1"
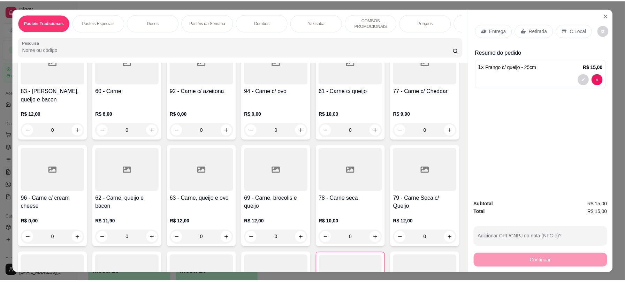
scroll to position [179, 0]
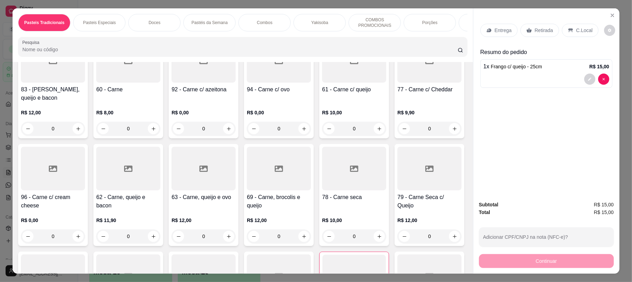
click at [160, 198] on h4 "62 - Carne, queijo e bacon" at bounding box center [128, 201] width 64 height 17
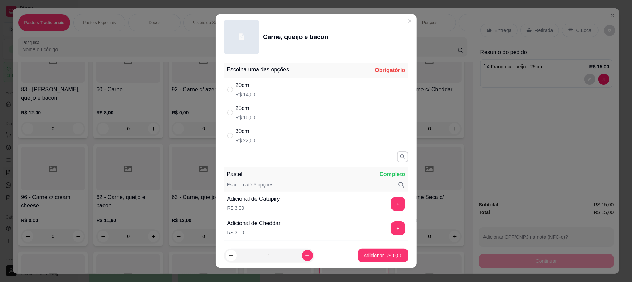
click at [285, 137] on div "30cm R$ 22,00" at bounding box center [316, 135] width 184 height 23
radio input "true"
click at [381, 251] on button "Adicionar R$ 22,00" at bounding box center [381, 256] width 53 height 14
type input "1"
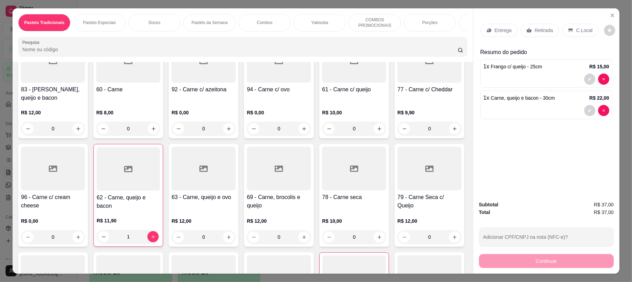
drag, startPoint x: 536, startPoint y: 27, endPoint x: 599, endPoint y: 208, distance: 191.5
click at [536, 27] on p "Retirada" at bounding box center [544, 30] width 18 height 7
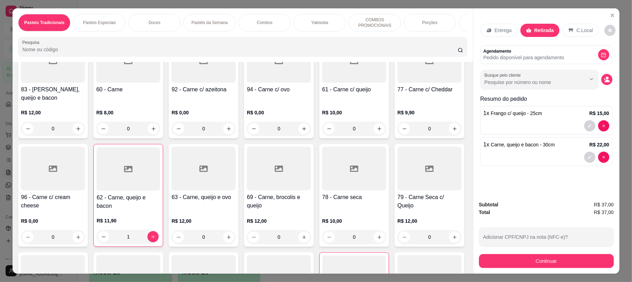
click at [562, 269] on div "Subtotal R$ 37,00 Total R$ 37,00 Adicionar CPF/CNPJ na nota (NFC-e)? Continuar" at bounding box center [547, 234] width 146 height 78
click at [532, 252] on div "Subtotal R$ 37,00 Total R$ 37,00 Adicionar CPF/CNPJ na nota (NFC-e)? Continuar" at bounding box center [546, 234] width 135 height 67
click at [546, 273] on div "Subtotal R$ 37,00 Total R$ 37,00 Adicionar CPF/CNPJ na nota (NFC-e)? Continuar" at bounding box center [547, 234] width 146 height 78
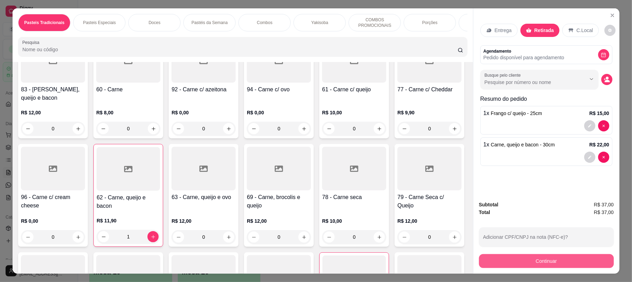
click at [545, 259] on button "Continuar" at bounding box center [546, 261] width 135 height 14
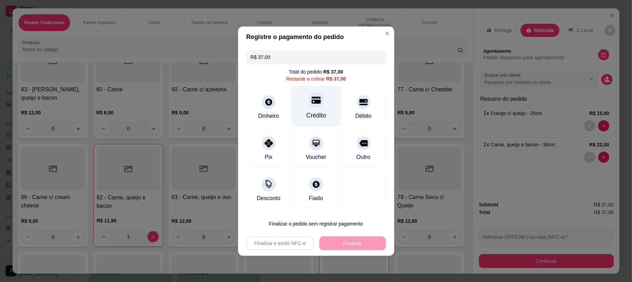
drag, startPoint x: 322, startPoint y: 116, endPoint x: 327, endPoint y: 132, distance: 16.7
click at [321, 116] on div "Crédito" at bounding box center [316, 106] width 49 height 41
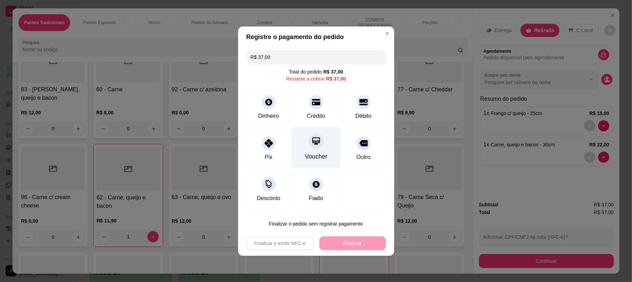
type input "R$ 0,00"
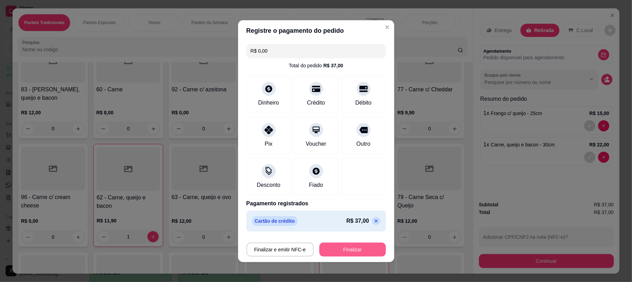
click at [352, 252] on button "Finalizar" at bounding box center [352, 250] width 67 height 14
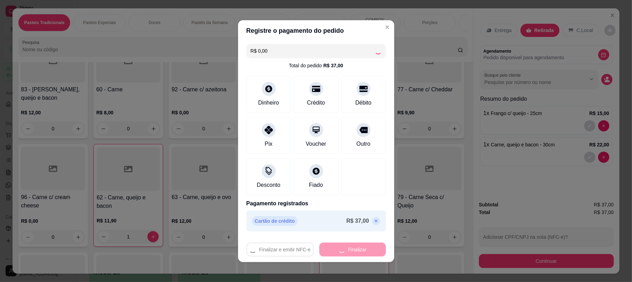
type input "0"
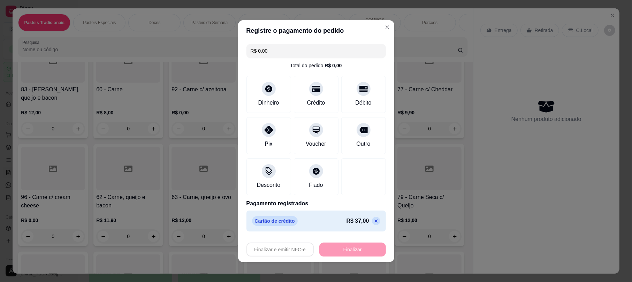
type input "-R$ 37,00"
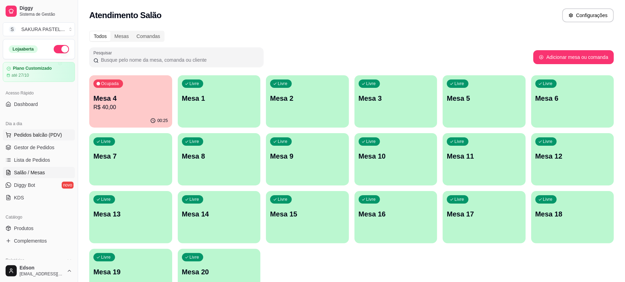
click at [49, 137] on span "Pedidos balcão (PDV)" at bounding box center [38, 134] width 48 height 7
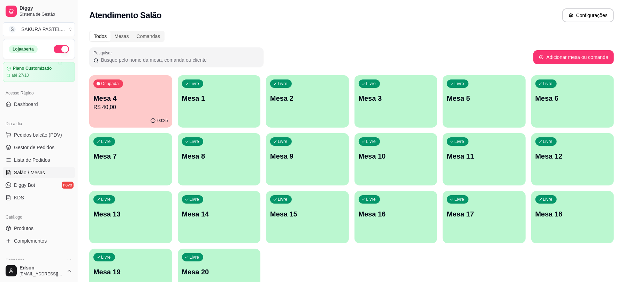
click at [93, 51] on div at bounding box center [242, 47] width 441 height 14
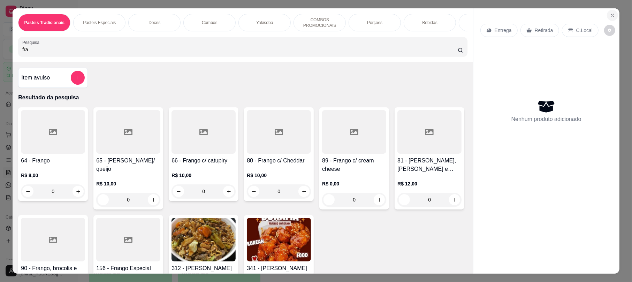
type input "fra"
click at [607, 18] on button "Close" at bounding box center [612, 15] width 11 height 11
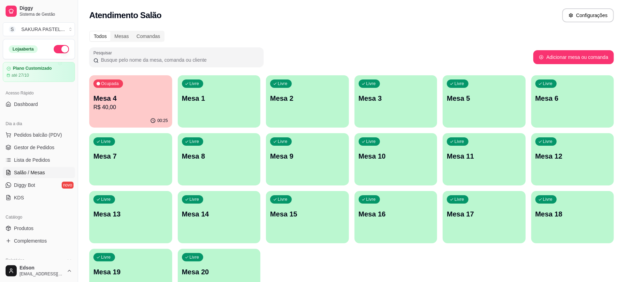
click at [54, 46] on button "button" at bounding box center [61, 49] width 15 height 8
drag, startPoint x: 38, startPoint y: 138, endPoint x: 63, endPoint y: 120, distance: 30.4
click at [38, 138] on span "Pedidos balcão (PDV)" at bounding box center [38, 134] width 48 height 7
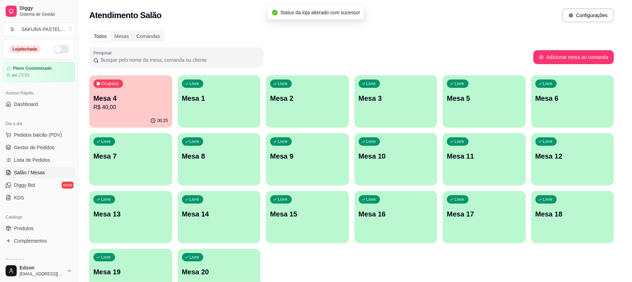
click at [138, 53] on input "Pesquisa" at bounding box center [240, 49] width 436 height 7
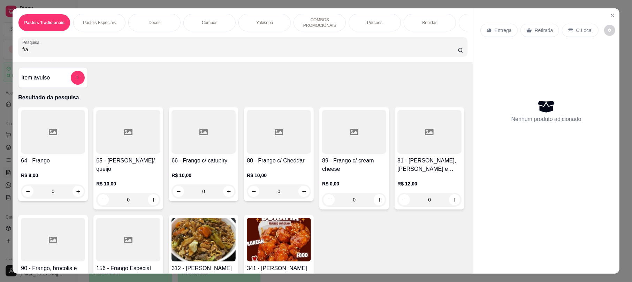
type input "fra"
click at [204, 152] on div at bounding box center [204, 132] width 64 height 44
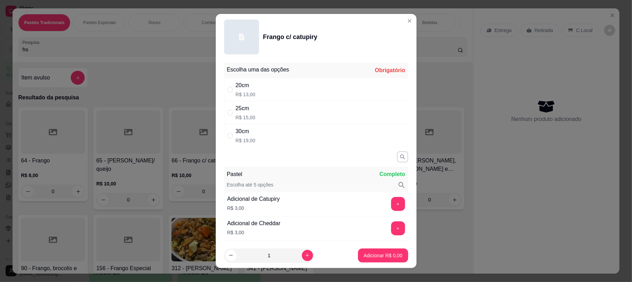
click at [251, 98] on div "20cm R$ 13,00" at bounding box center [316, 89] width 184 height 23
radio input "true"
click at [372, 261] on button "Adicionar R$ 13,00" at bounding box center [381, 256] width 51 height 14
type input "1"
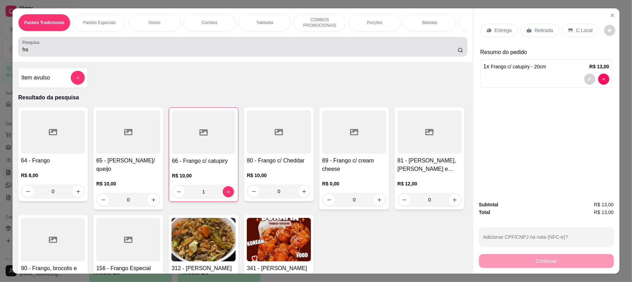
click at [79, 53] on input "fra" at bounding box center [240, 49] width 436 height 7
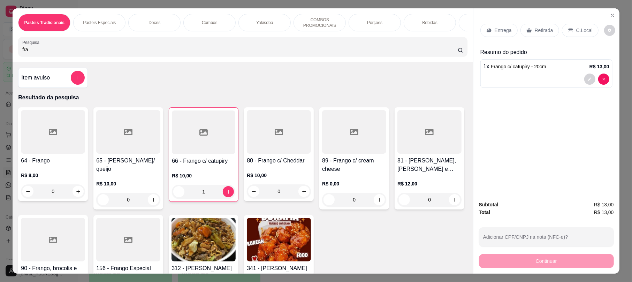
click at [79, 53] on input "fra" at bounding box center [240, 49] width 436 height 7
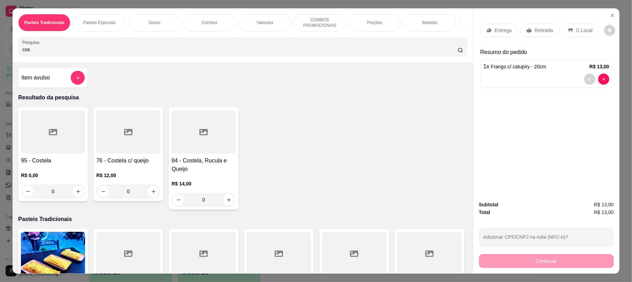
type input "cos"
click at [201, 154] on div at bounding box center [204, 132] width 64 height 44
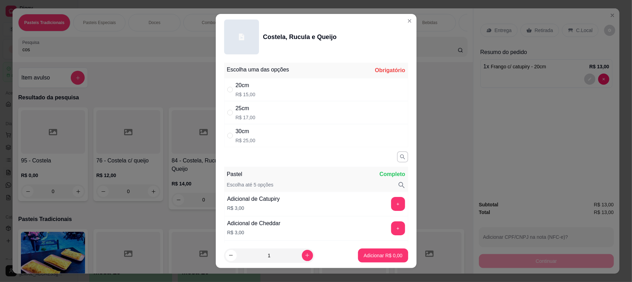
click at [292, 86] on div "20cm R$ 15,00" at bounding box center [316, 89] width 184 height 23
radio input "true"
click at [385, 255] on p "Adicionar R$ 15,00" at bounding box center [381, 255] width 41 height 7
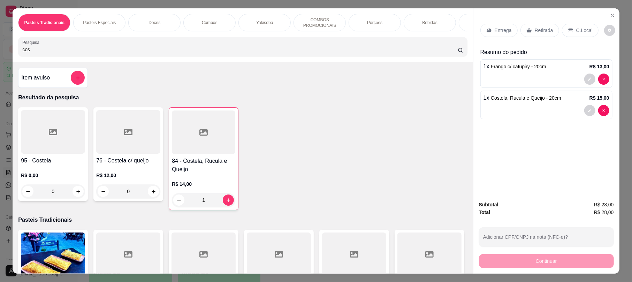
type input "1"
click at [183, 53] on input "cos" at bounding box center [240, 49] width 436 height 7
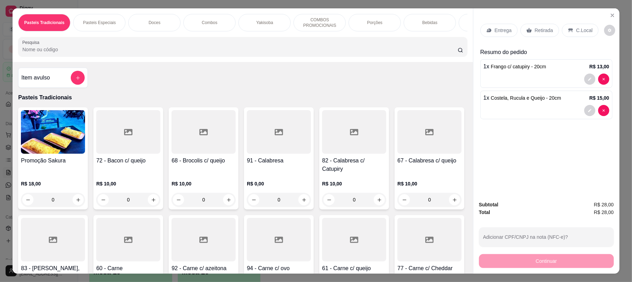
click at [543, 31] on p "Retirada" at bounding box center [544, 30] width 18 height 7
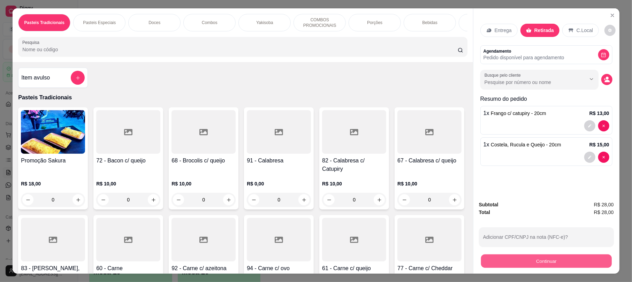
click at [545, 266] on button "Continuar" at bounding box center [546, 261] width 131 height 14
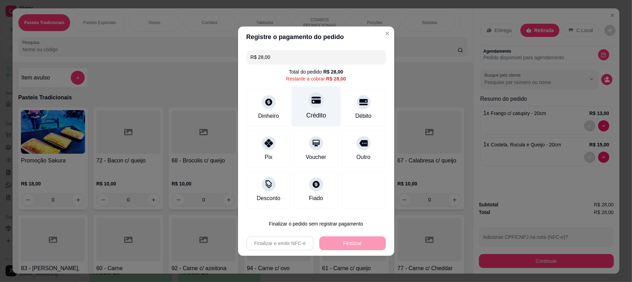
click at [303, 102] on div "Crédito" at bounding box center [316, 106] width 49 height 41
type input "R$ 0,00"
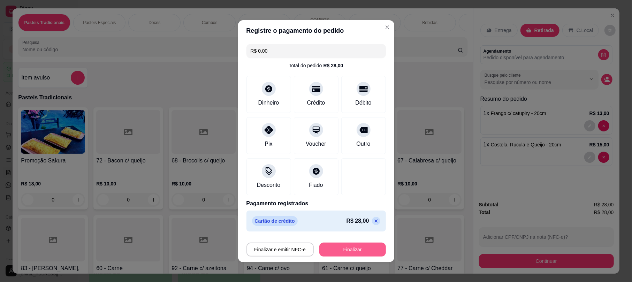
click at [344, 250] on button "Finalizar" at bounding box center [352, 250] width 67 height 14
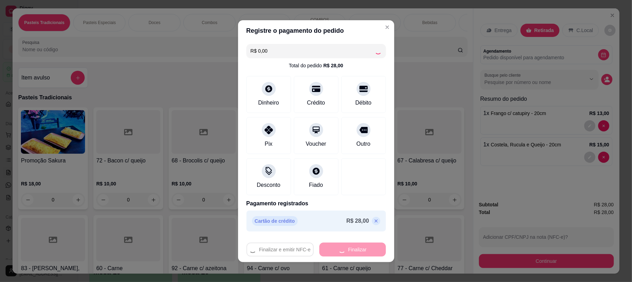
type input "0"
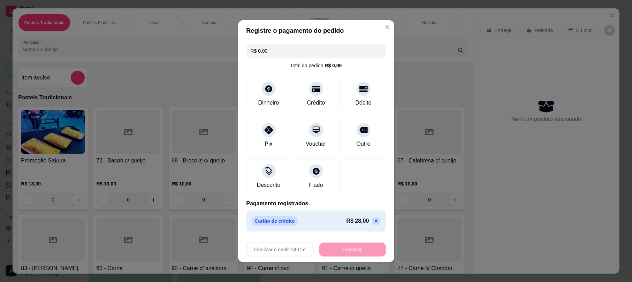
type input "-R$ 28,00"
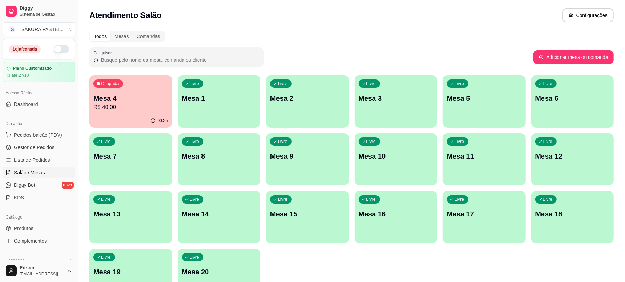
click at [114, 112] on div "Ocupada Mesa 4 R$ 40,00" at bounding box center [130, 94] width 83 height 39
click at [26, 158] on span "Lista de Pedidos" at bounding box center [32, 160] width 36 height 7
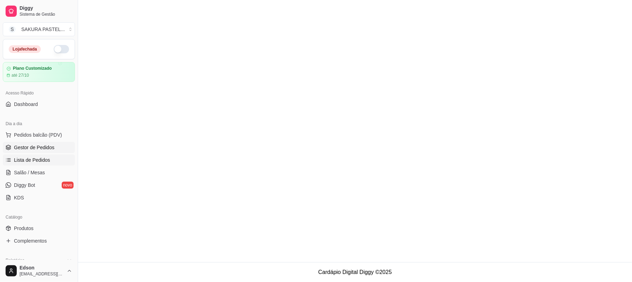
click at [30, 146] on span "Gestor de Pedidos" at bounding box center [34, 147] width 40 height 7
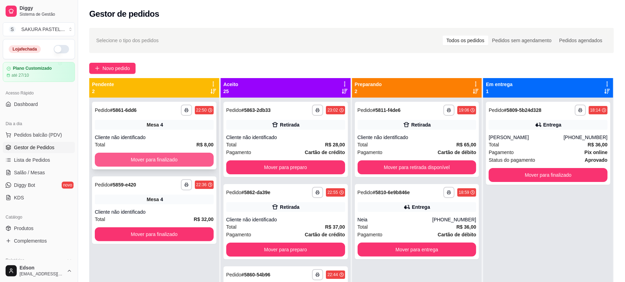
click at [129, 157] on button "Mover para finalizado" at bounding box center [154, 160] width 119 height 14
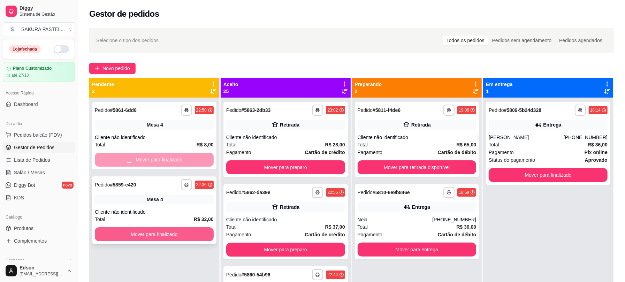
click at [157, 234] on button "Mover para finalizado" at bounding box center [154, 234] width 119 height 14
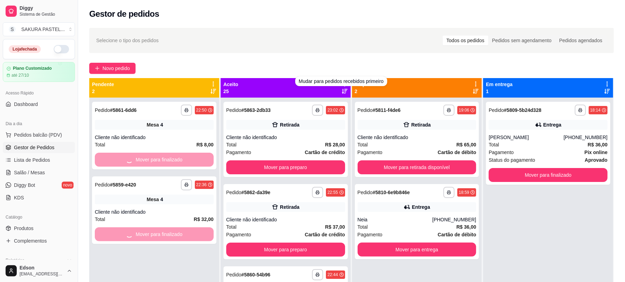
click at [328, 94] on div "Aceito 25" at bounding box center [286, 88] width 124 height 14
click at [343, 84] on icon at bounding box center [345, 84] width 6 height 6
click at [324, 98] on div "Mover pedidos de etapa Com essa opção você tem a opção de mover todos os pedido…" at bounding box center [299, 102] width 83 height 19
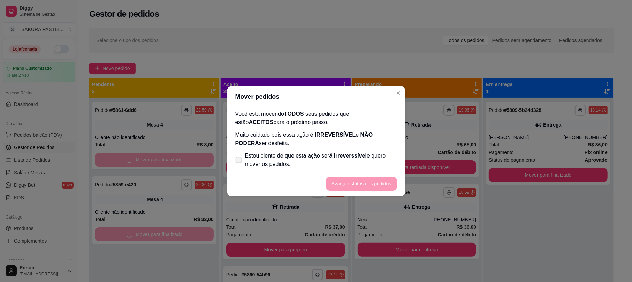
click at [250, 153] on span "Estou ciente de que esta ação será irreverssível e quero mover os pedidos." at bounding box center [321, 160] width 152 height 17
click at [240, 161] on input "Estou ciente de que esta ação será irreverssível e quero mover os pedidos." at bounding box center [237, 163] width 5 height 5
checkbox input "true"
click at [355, 183] on button "Avançar status dos pedidos" at bounding box center [361, 184] width 71 height 14
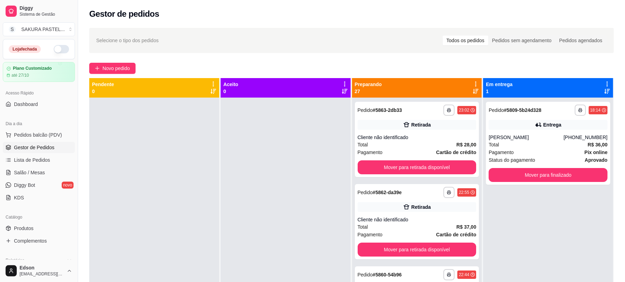
click at [473, 83] on icon at bounding box center [476, 84] width 6 height 6
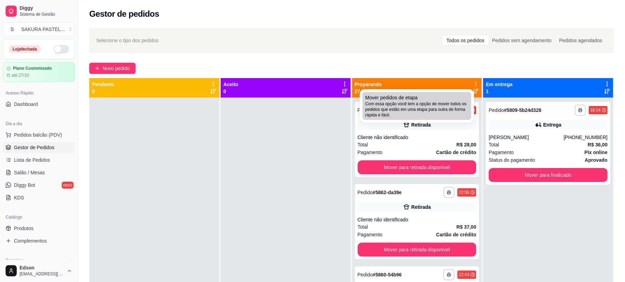
click at [444, 117] on span "Com essa opção você tem a opção de mover todos os pedidos que estão em uma etap…" at bounding box center [416, 109] width 103 height 17
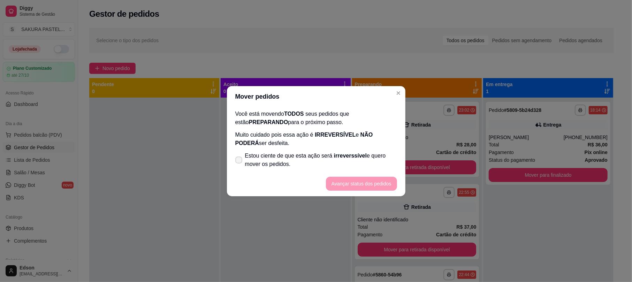
click at [328, 153] on span "Estou ciente de que esta ação será irreverssível e quero mover os pedidos." at bounding box center [321, 160] width 152 height 17
click at [240, 161] on input "Estou ciente de que esta ação será irreverssível e quero mover os pedidos." at bounding box center [237, 163] width 5 height 5
checkbox input "true"
click at [369, 184] on button "Avançar status dos pedidos" at bounding box center [361, 184] width 69 height 14
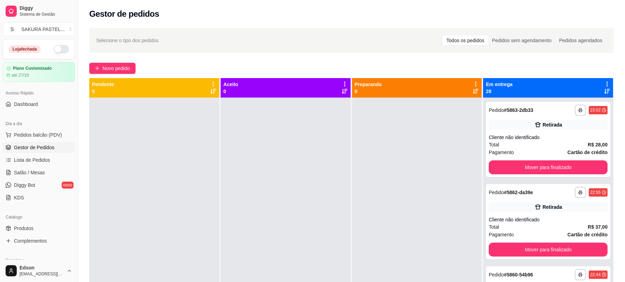
click at [600, 80] on div "Em entrega 28" at bounding box center [548, 88] width 130 height 20
click at [604, 83] on icon at bounding box center [607, 84] width 6 height 6
click at [483, 99] on div "**********" at bounding box center [548, 239] width 130 height 282
click at [605, 80] on div "Em entrega 28" at bounding box center [548, 88] width 130 height 20
click at [604, 84] on icon at bounding box center [607, 84] width 6 height 6
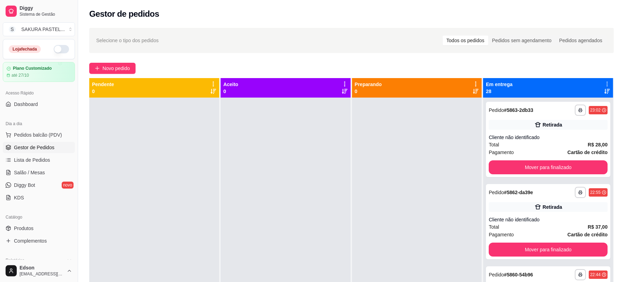
click at [517, 99] on span "Mover pedidos de etapa" at bounding box center [538, 96] width 42 height 6
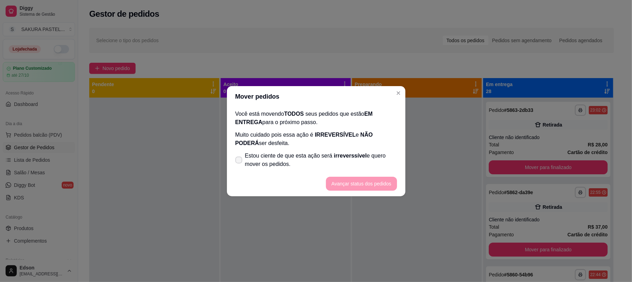
click at [325, 157] on span "Estou ciente de que esta ação será irreverssível e quero mover os pedidos." at bounding box center [321, 160] width 152 height 17
click at [240, 161] on input "Estou ciente de que esta ação será irreverssível e quero mover os pedidos." at bounding box center [237, 163] width 5 height 5
checkbox input "true"
click at [370, 189] on button "Avançar status dos pedidos" at bounding box center [361, 184] width 71 height 14
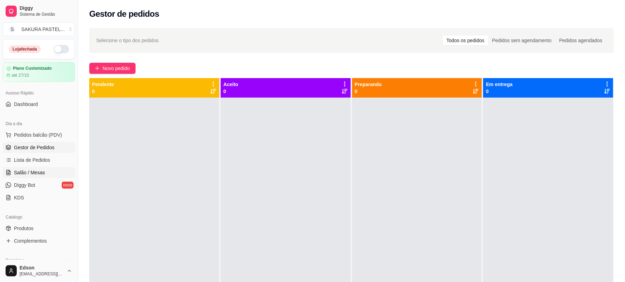
drag, startPoint x: 41, startPoint y: 171, endPoint x: 46, endPoint y: 169, distance: 5.8
click at [41, 171] on span "Salão / Mesas" at bounding box center [29, 172] width 31 height 7
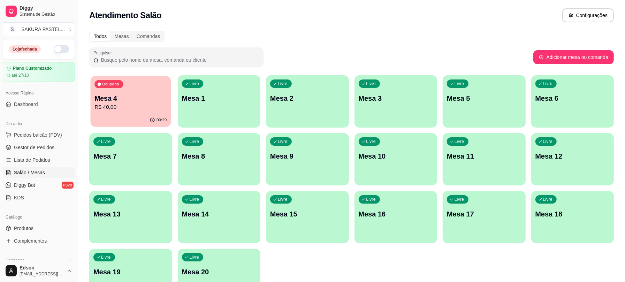
click at [122, 104] on p "R$ 40,00" at bounding box center [130, 107] width 72 height 8
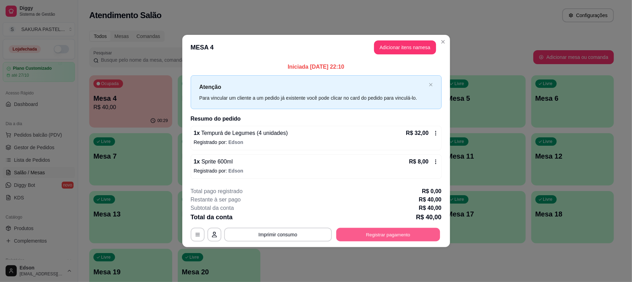
click at [414, 240] on button "Registrar pagamento" at bounding box center [388, 235] width 104 height 14
click at [355, 111] on div "Débito" at bounding box center [364, 115] width 18 height 9
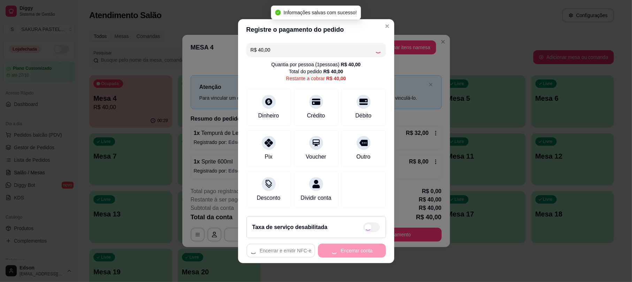
type input "R$ 0,00"
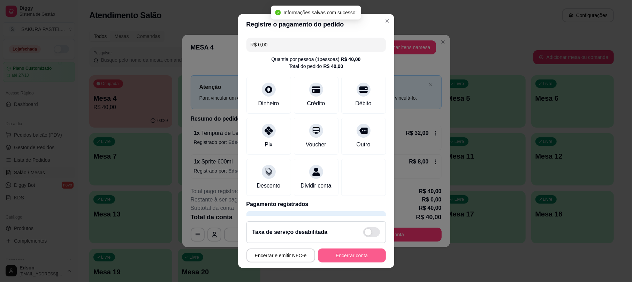
click at [326, 261] on button "Encerrar conta" at bounding box center [352, 256] width 68 height 14
